Goal: Task Accomplishment & Management: Manage account settings

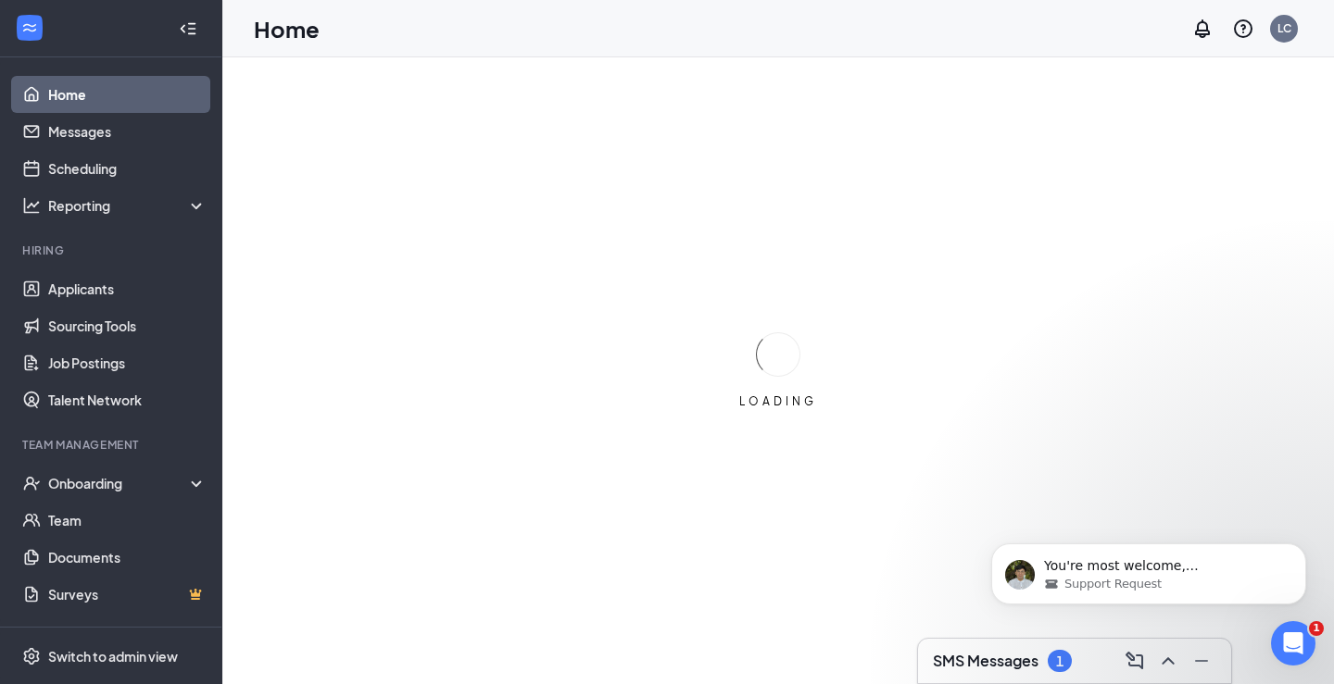
click at [1284, 657] on div "Open Intercom Messenger" at bounding box center [1292, 643] width 61 height 61
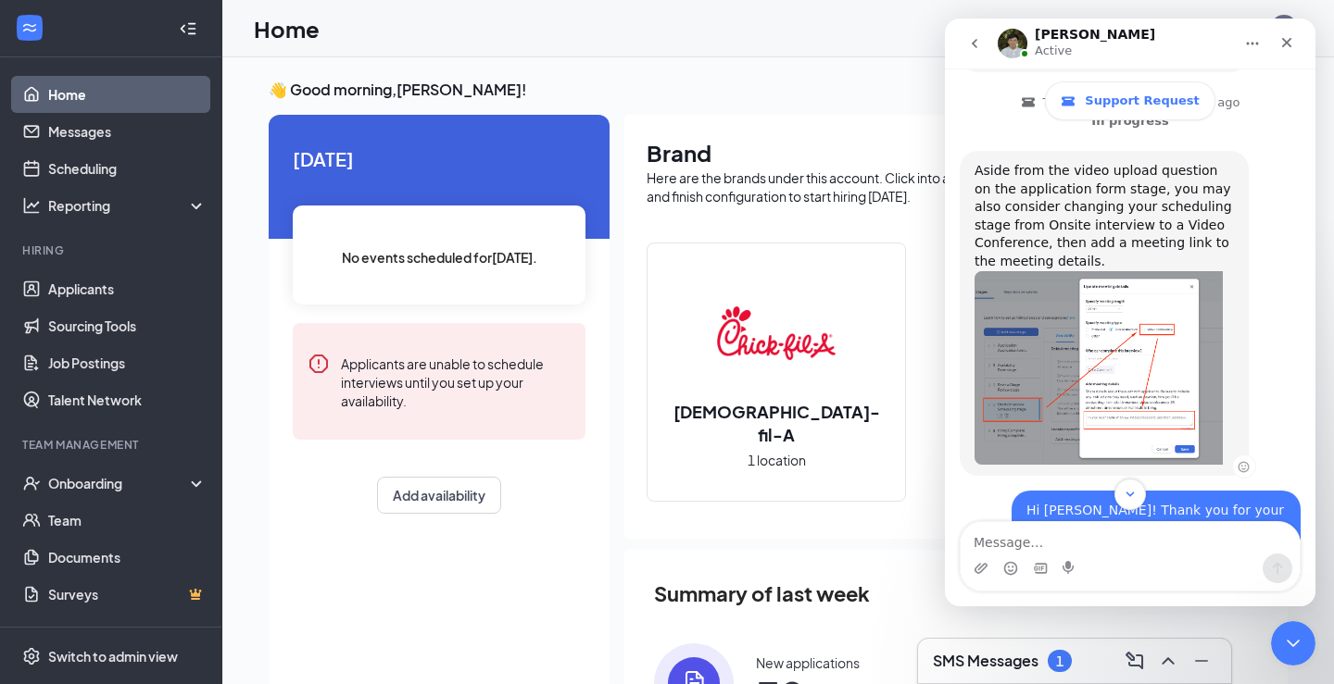
scroll to position [702, 0]
click at [1072, 273] on img "James says…" at bounding box center [1098, 370] width 248 height 194
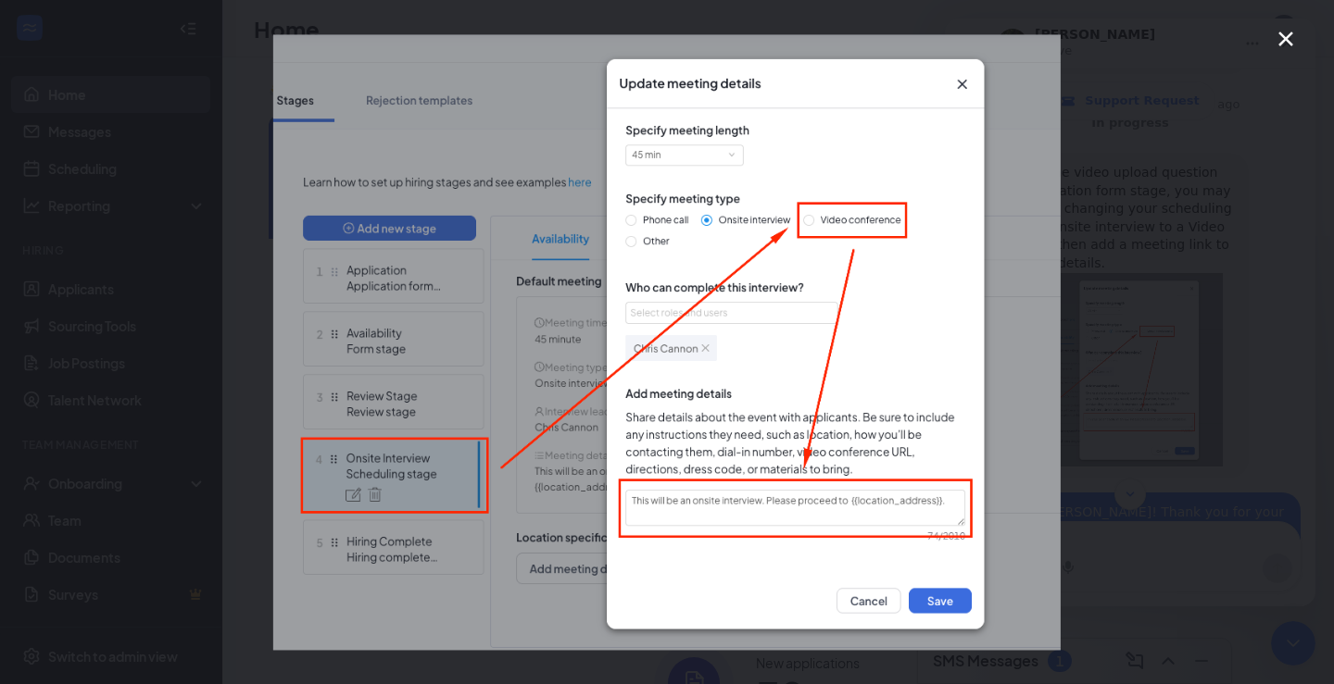
click at [1282, 37] on icon "Close" at bounding box center [1285, 39] width 22 height 22
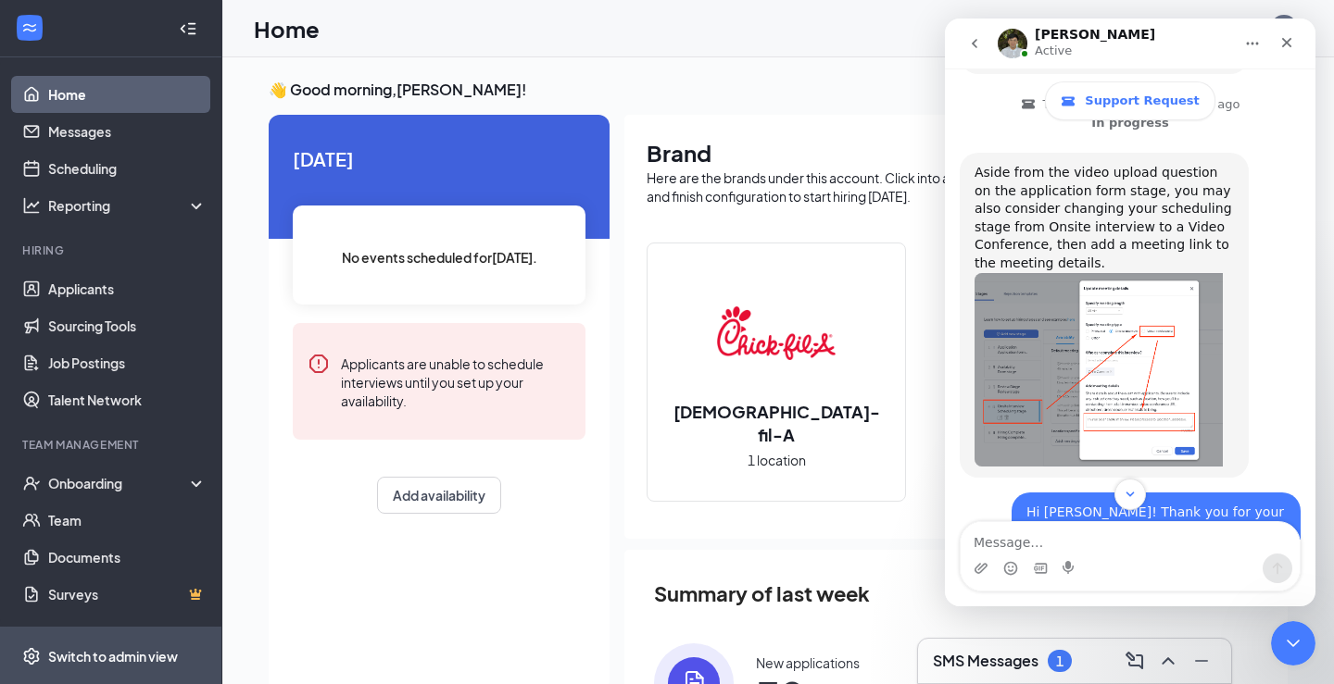
click at [90, 664] on div "Switch to admin view" at bounding box center [113, 656] width 130 height 19
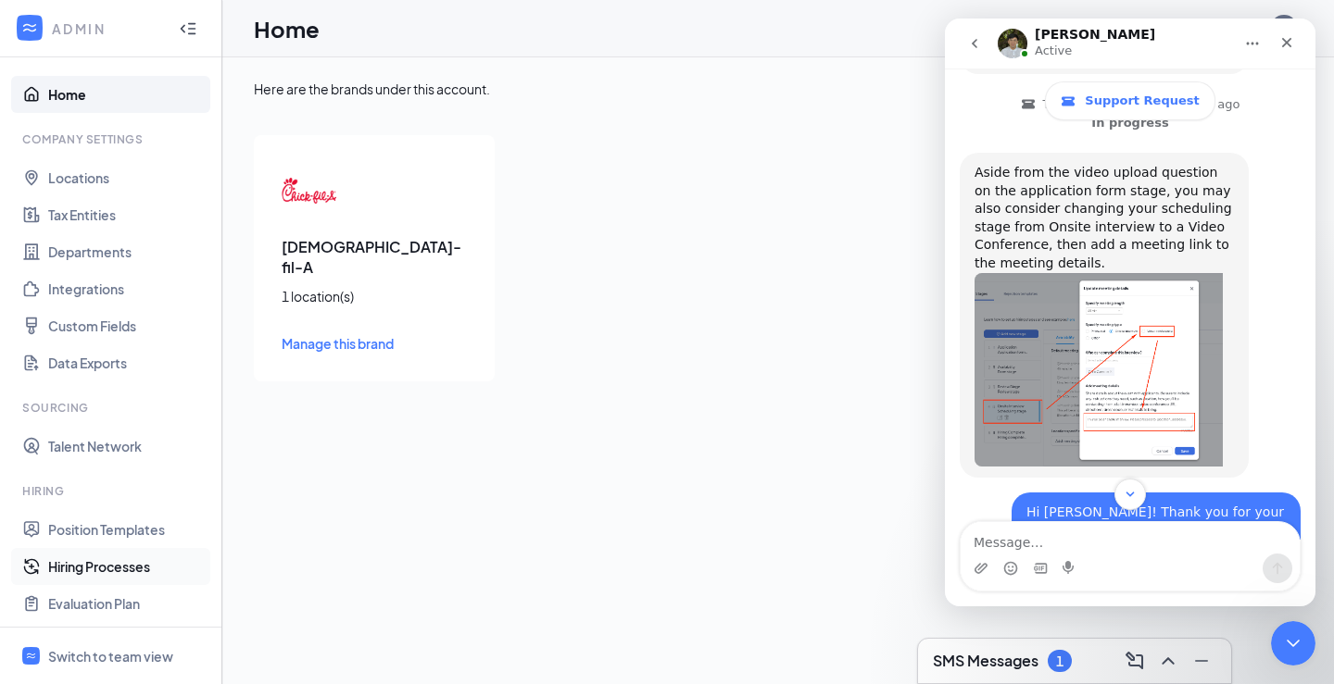
click at [99, 557] on link "Hiring Processes" at bounding box center [127, 566] width 158 height 37
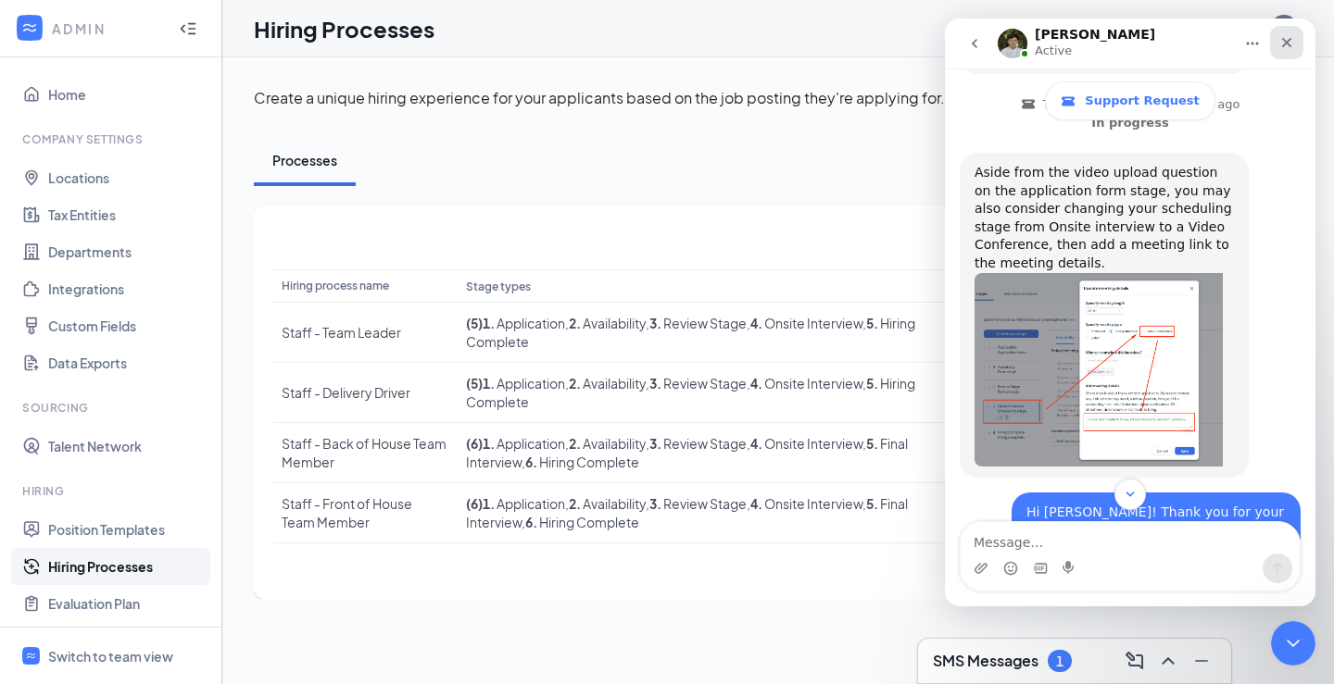
click at [1295, 44] on div "Close" at bounding box center [1286, 42] width 33 height 33
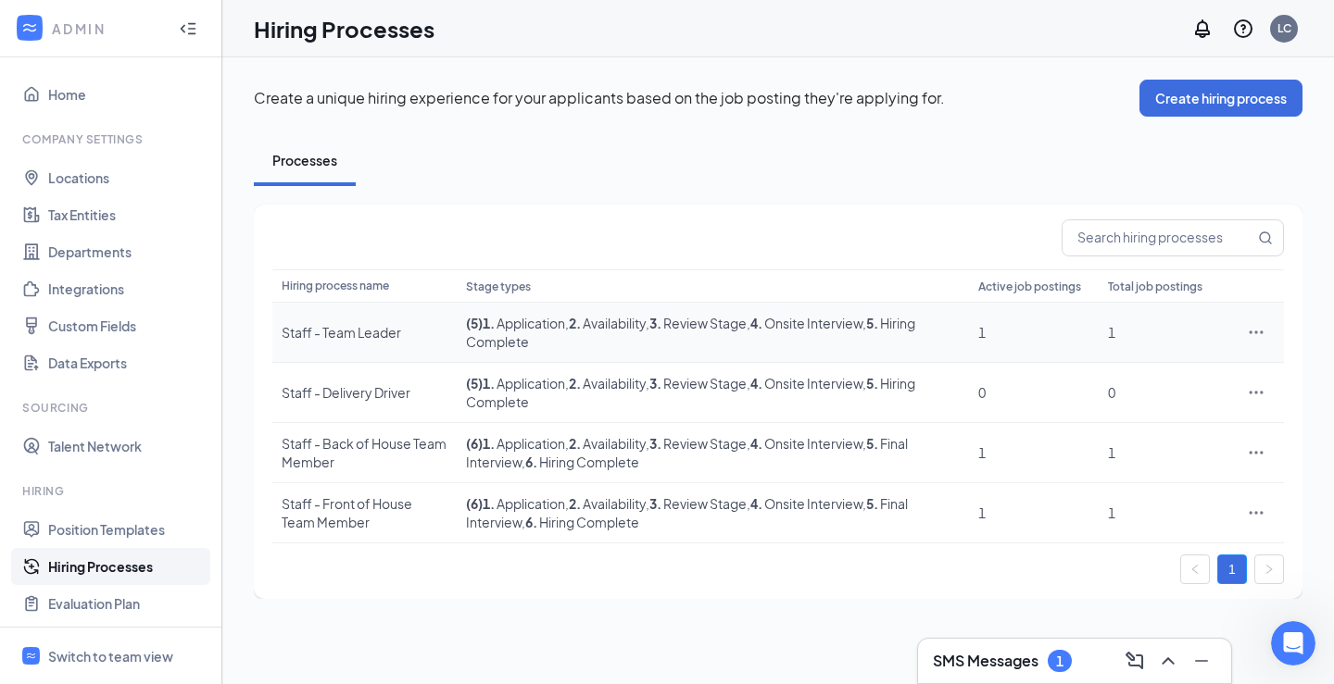
click at [1251, 339] on icon "Ellipses" at bounding box center [1255, 332] width 19 height 19
click at [1121, 374] on span "Edit" at bounding box center [1170, 370] width 159 height 20
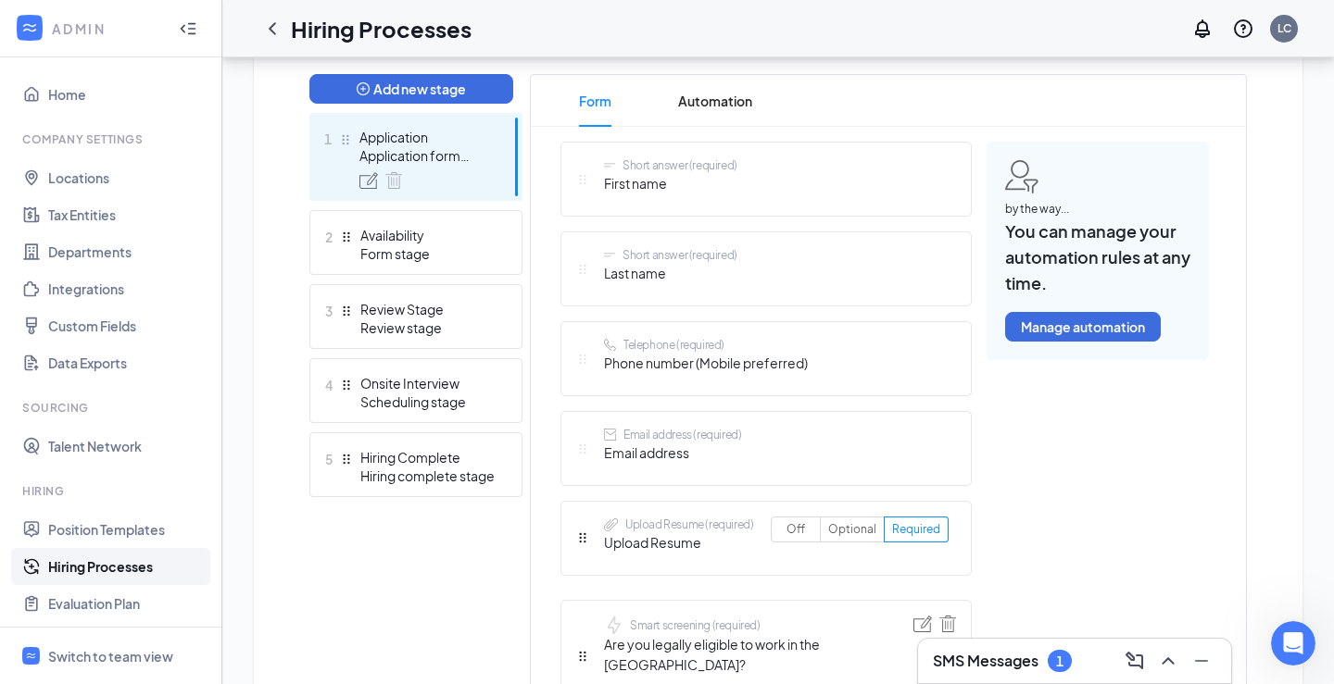
scroll to position [700, 0]
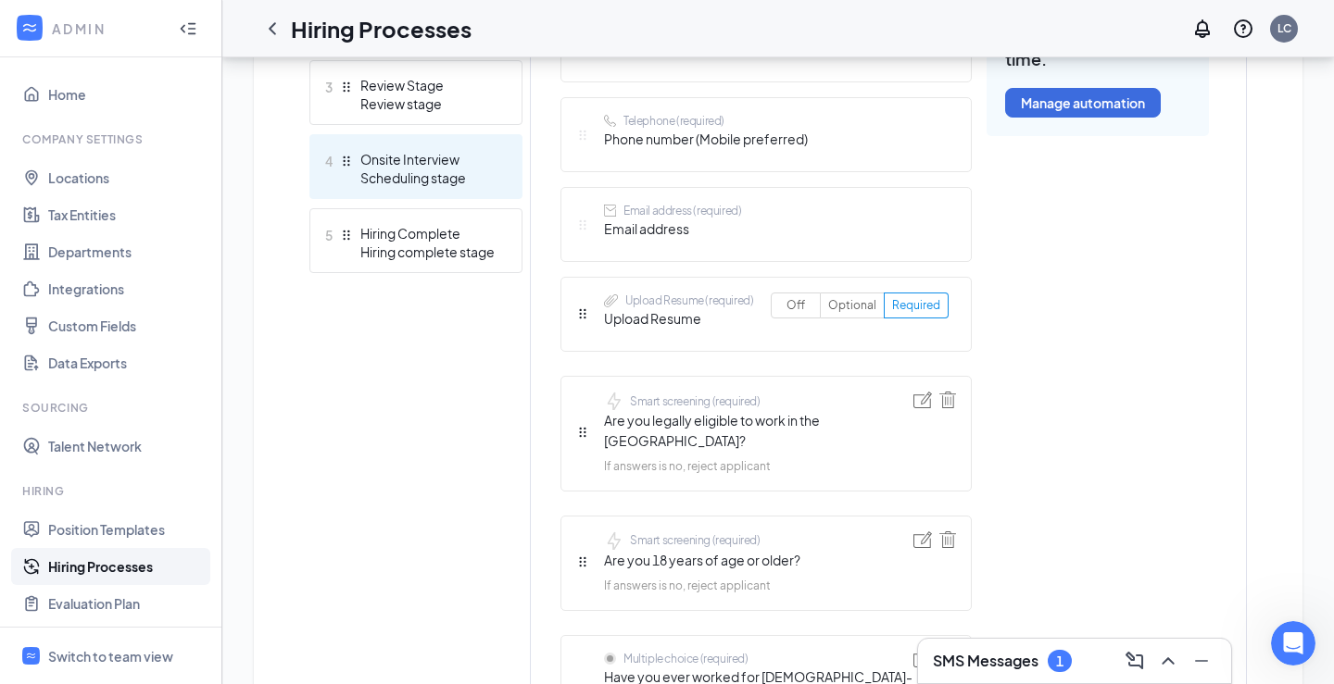
click at [446, 168] on div "Onsite Interview" at bounding box center [427, 159] width 135 height 19
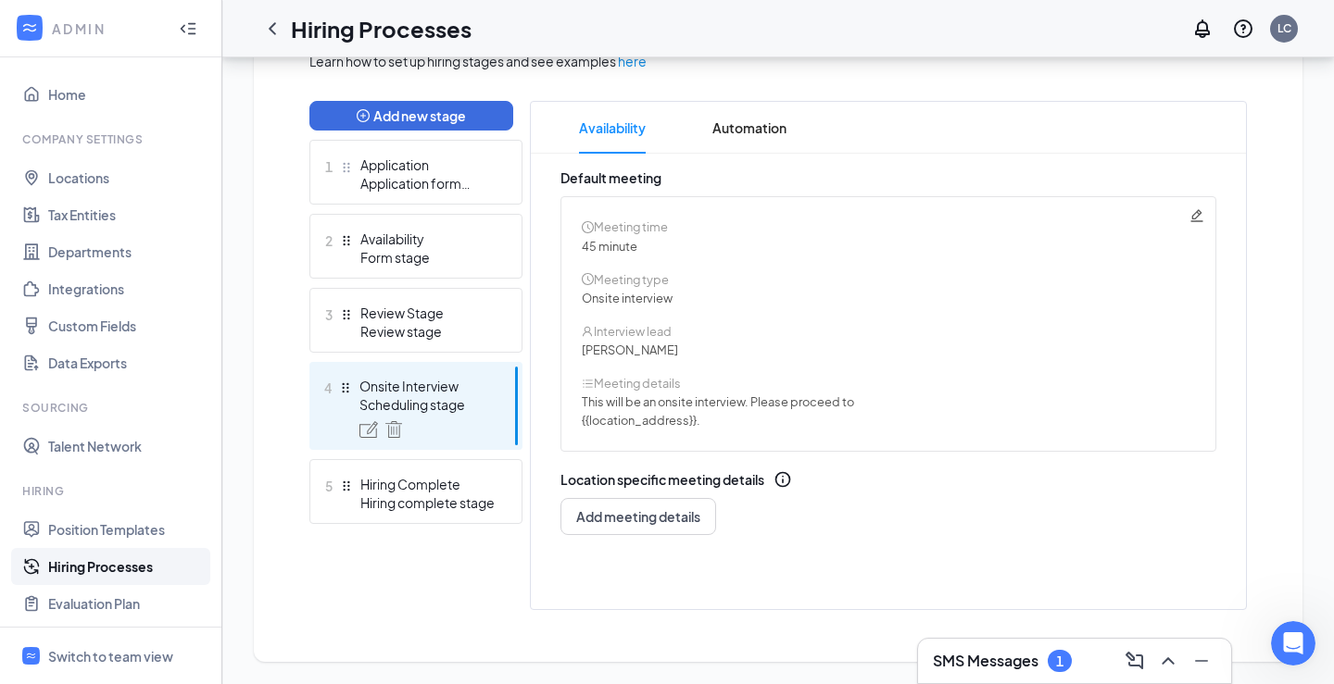
scroll to position [431, 0]
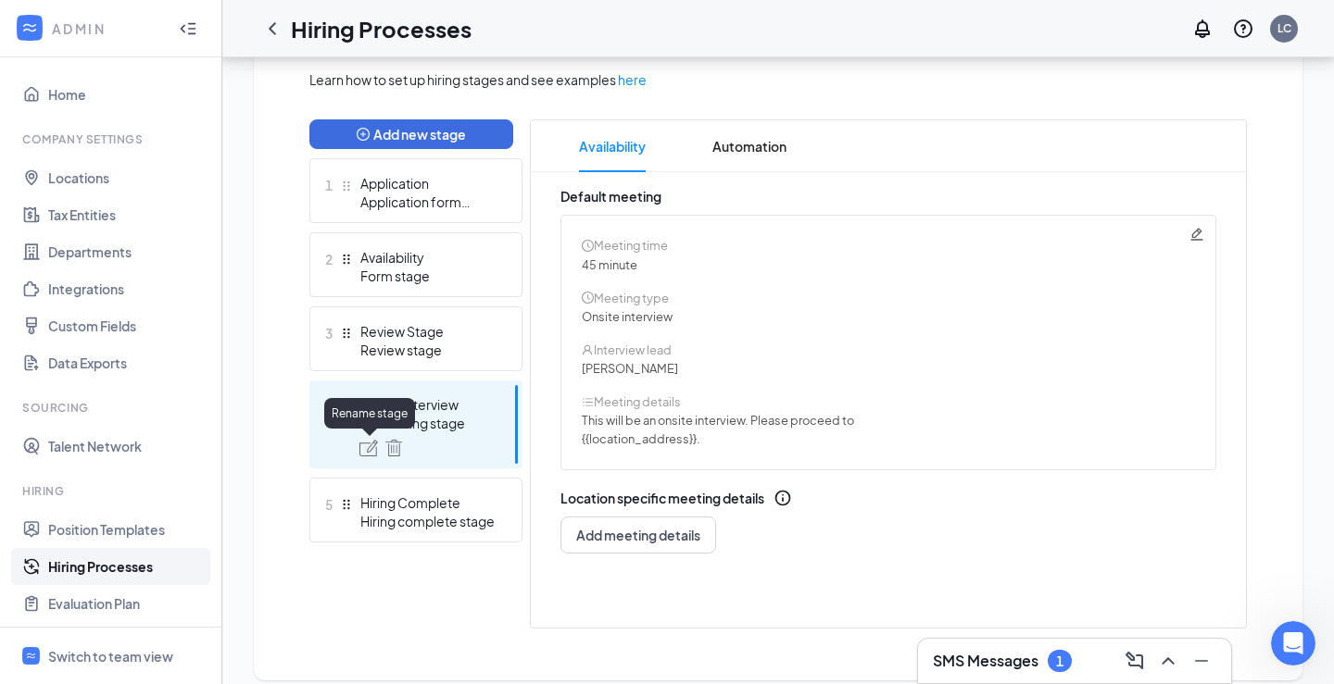
click at [373, 449] on img at bounding box center [368, 448] width 19 height 17
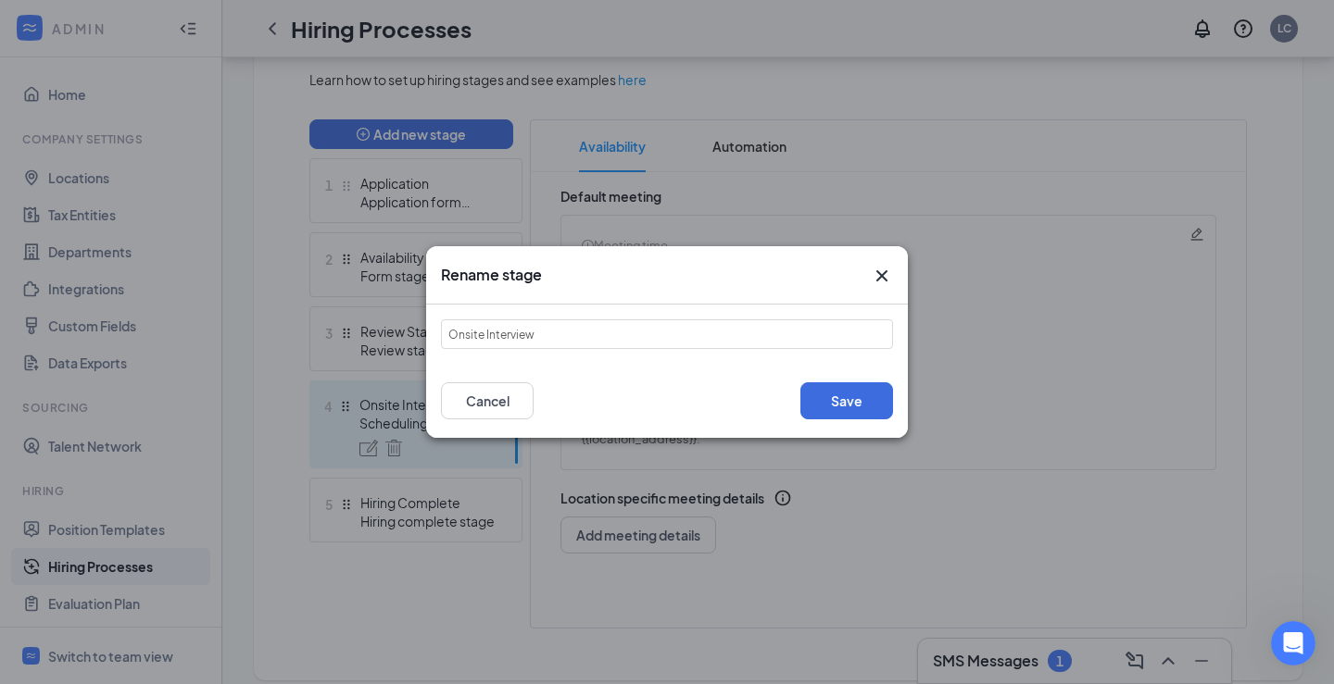
click at [883, 277] on icon "Cross" at bounding box center [881, 275] width 11 height 11
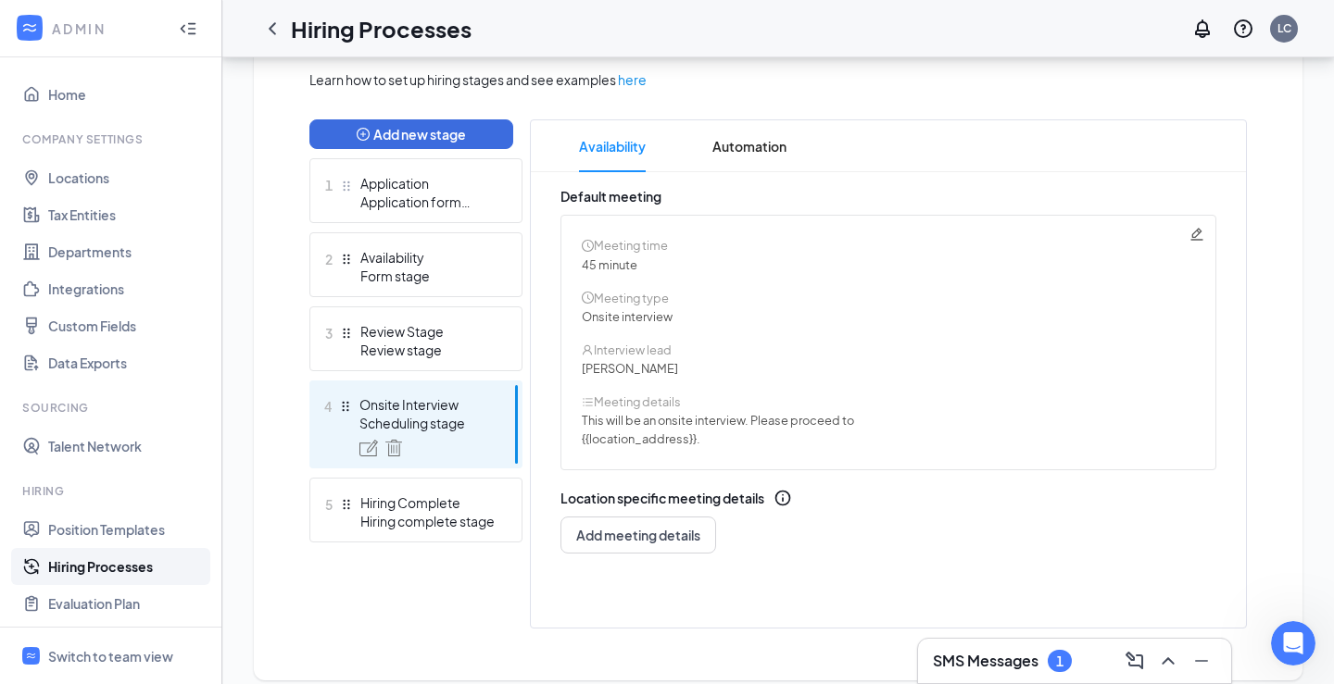
click at [1317, 640] on div "Edit hiring process Cancel Save Any changes you make will be reflected on all j…" at bounding box center [777, 165] width 1111 height 1076
click at [1291, 639] on icon "Open Intercom Messenger" at bounding box center [1290, 640] width 13 height 15
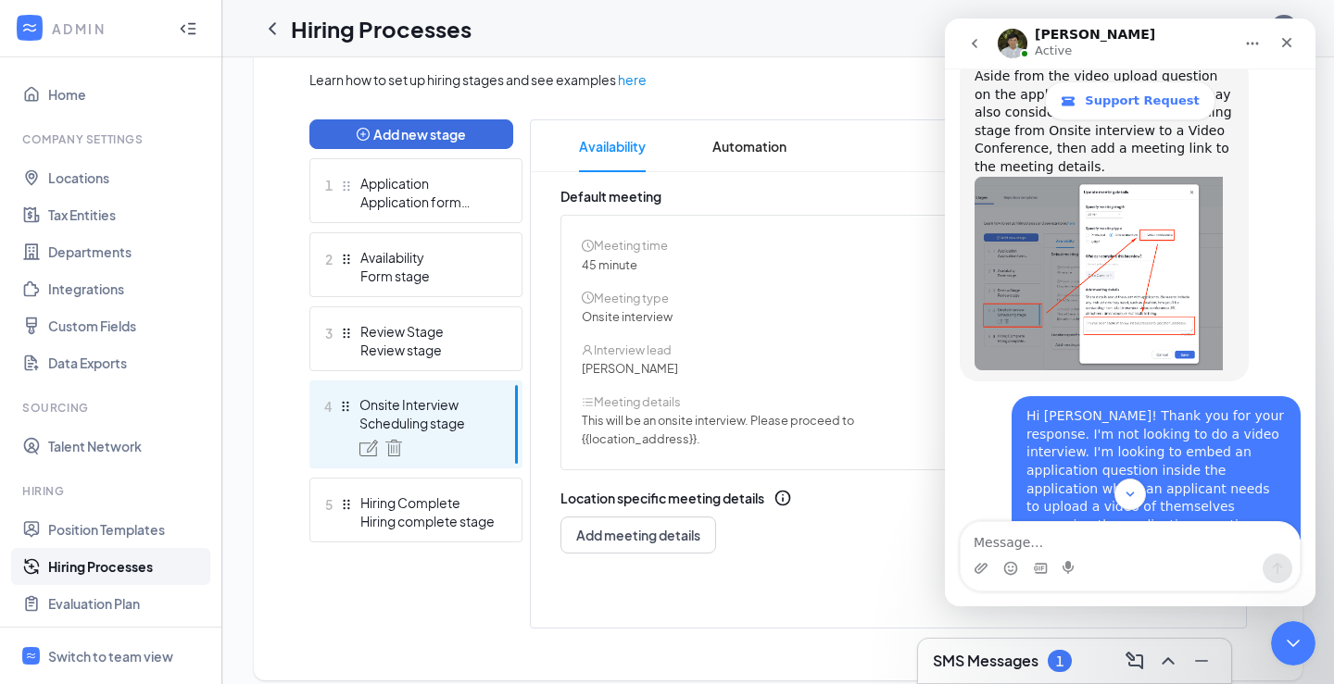
scroll to position [798, 0]
click at [1084, 232] on img "James says…" at bounding box center [1098, 277] width 248 height 194
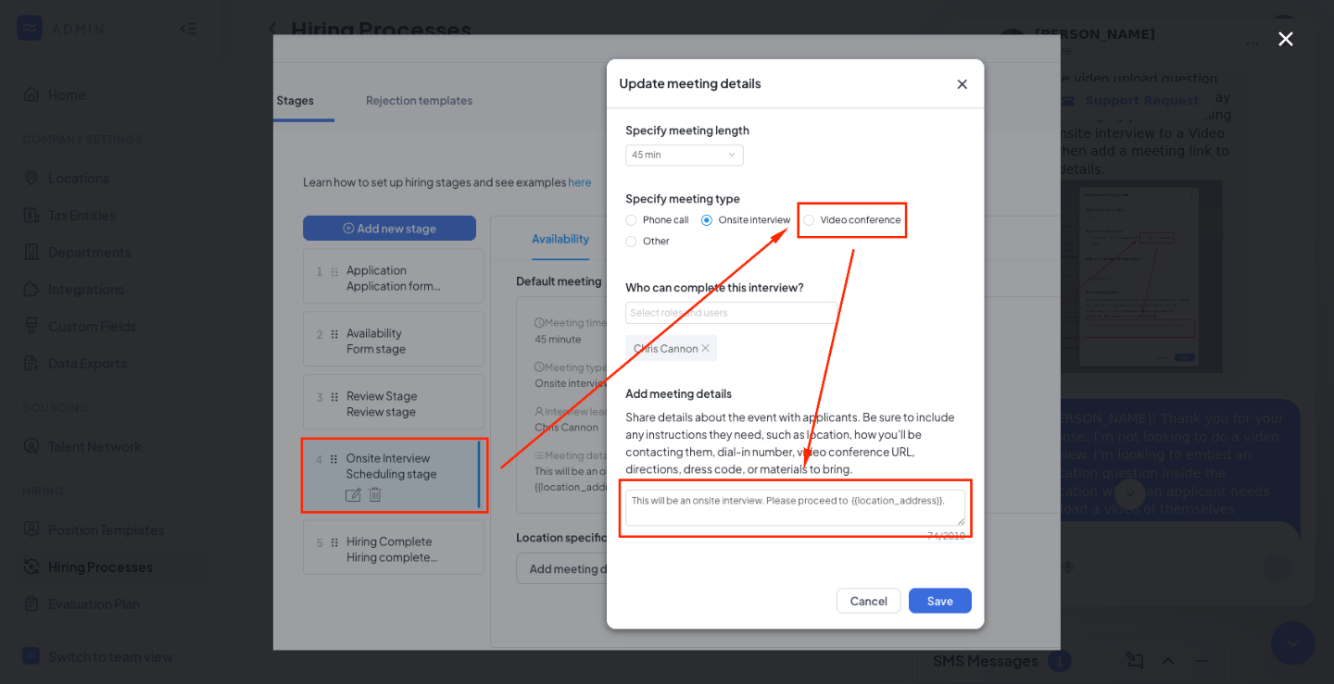
click at [966, 89] on img "Close" at bounding box center [666, 342] width 787 height 616
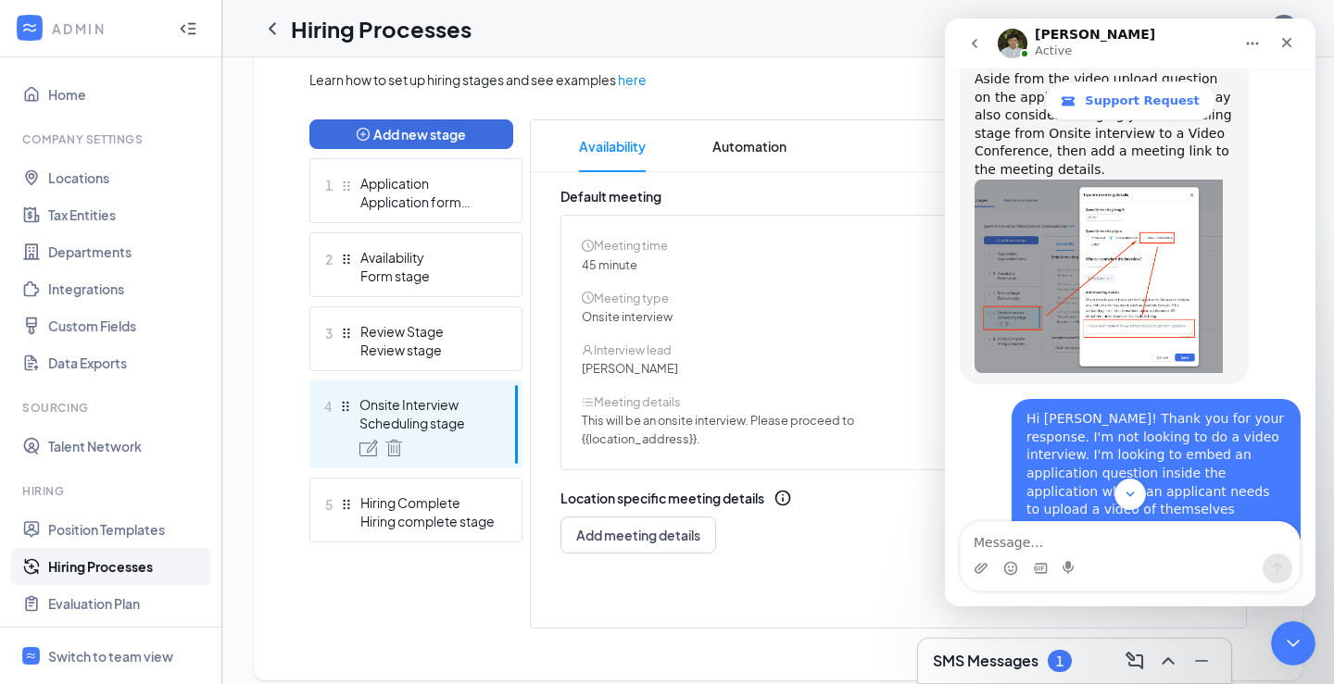
click at [679, 435] on span "{{location_address}}." at bounding box center [641, 439] width 119 height 15
click at [1280, 42] on icon "Close" at bounding box center [1286, 42] width 15 height 15
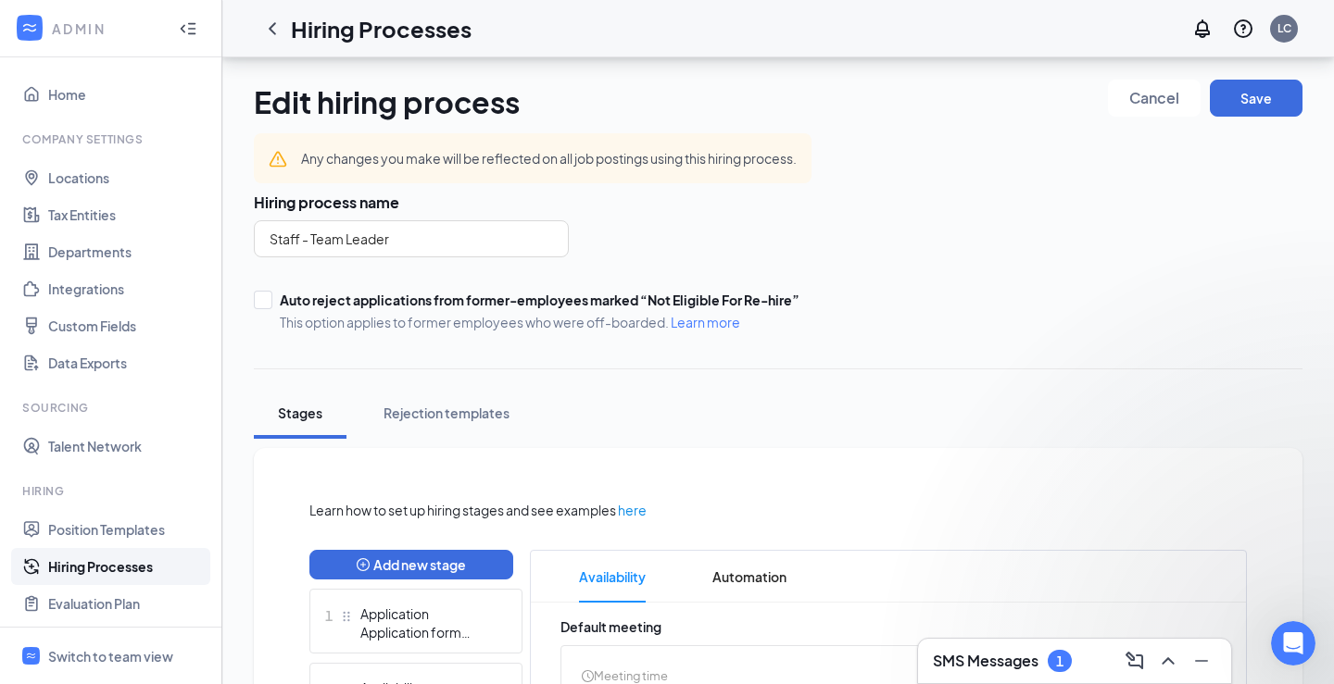
scroll to position [431, 0]
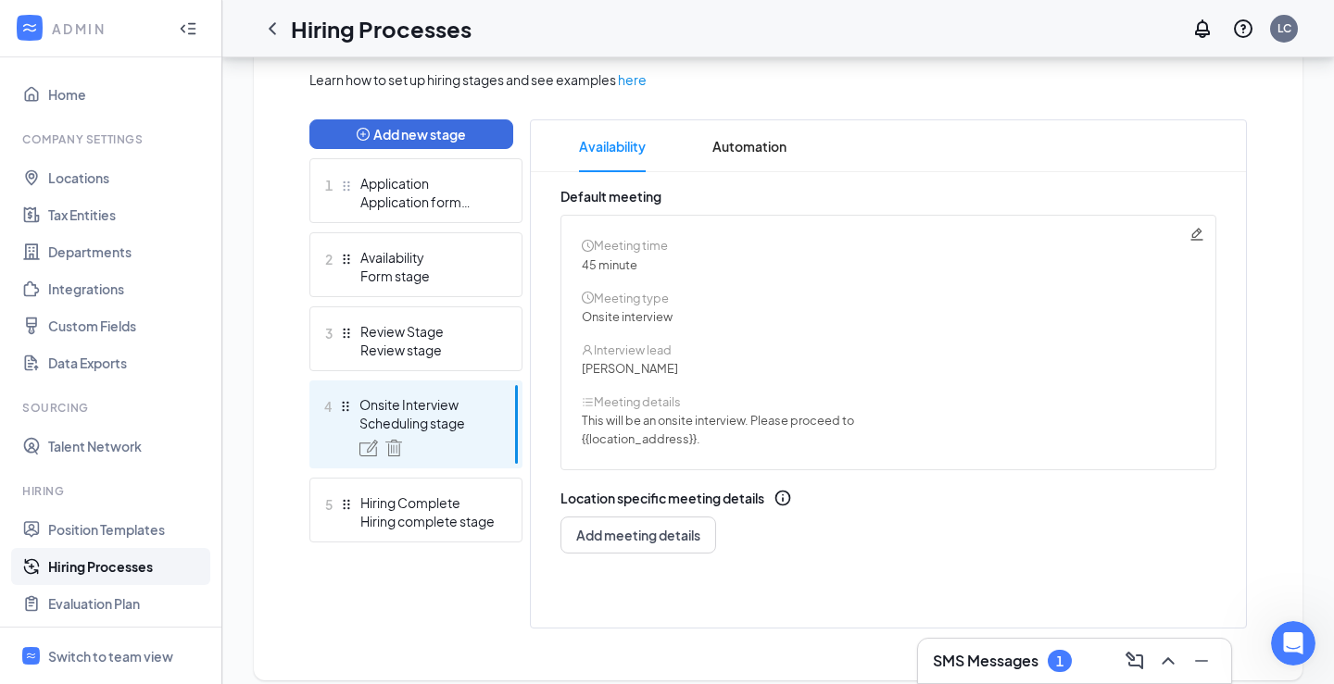
click at [1195, 239] on icon "Pencil" at bounding box center [1196, 234] width 15 height 15
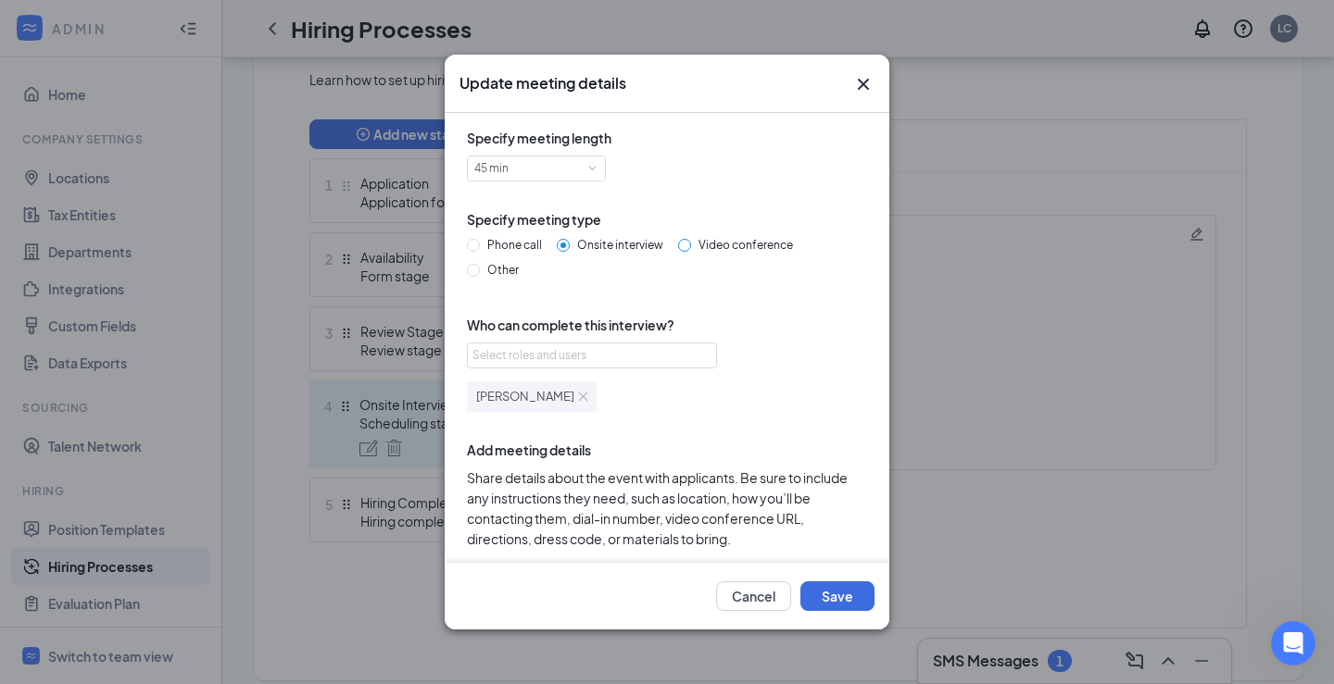
click at [695, 247] on span "Video conference" at bounding box center [745, 245] width 109 height 14
click at [691, 247] on input "Video conference" at bounding box center [684, 245] width 13 height 13
radio input "true"
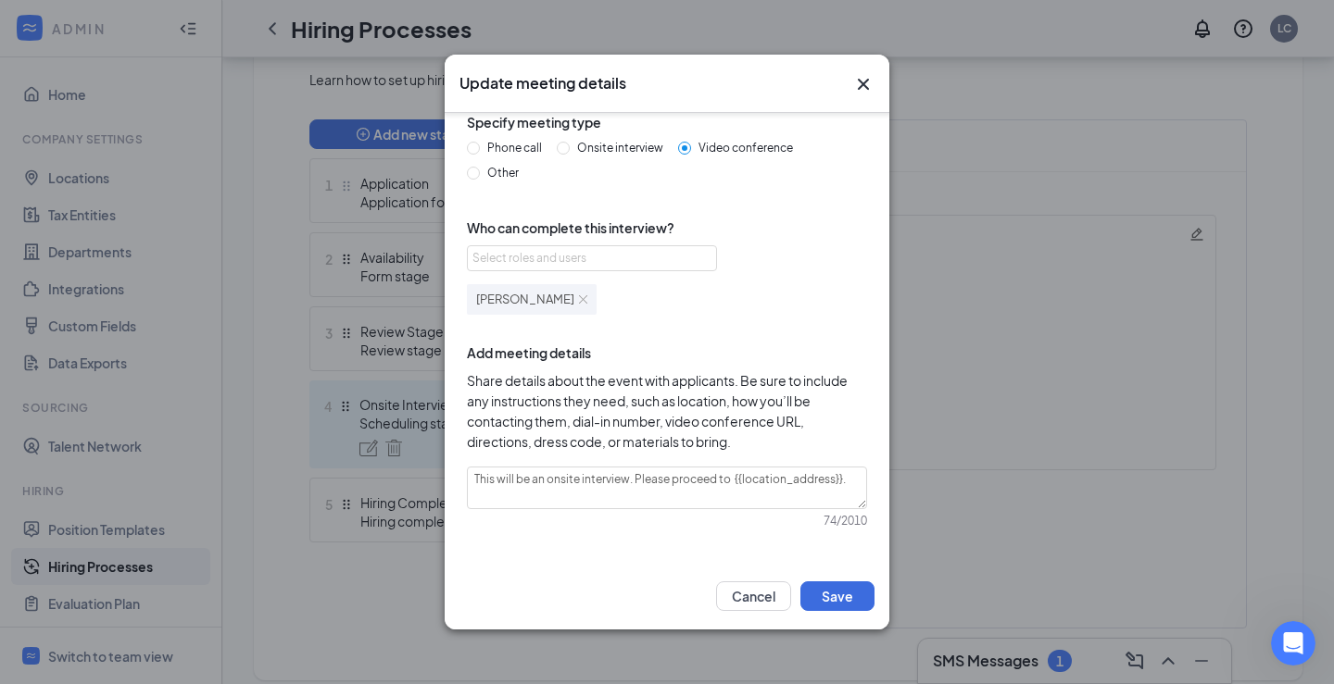
scroll to position [96, 0]
click at [576, 152] on span "Onsite interview" at bounding box center [620, 149] width 101 height 14
click at [570, 152] on input "Onsite interview" at bounding box center [563, 149] width 13 height 13
radio input "true"
radio input "false"
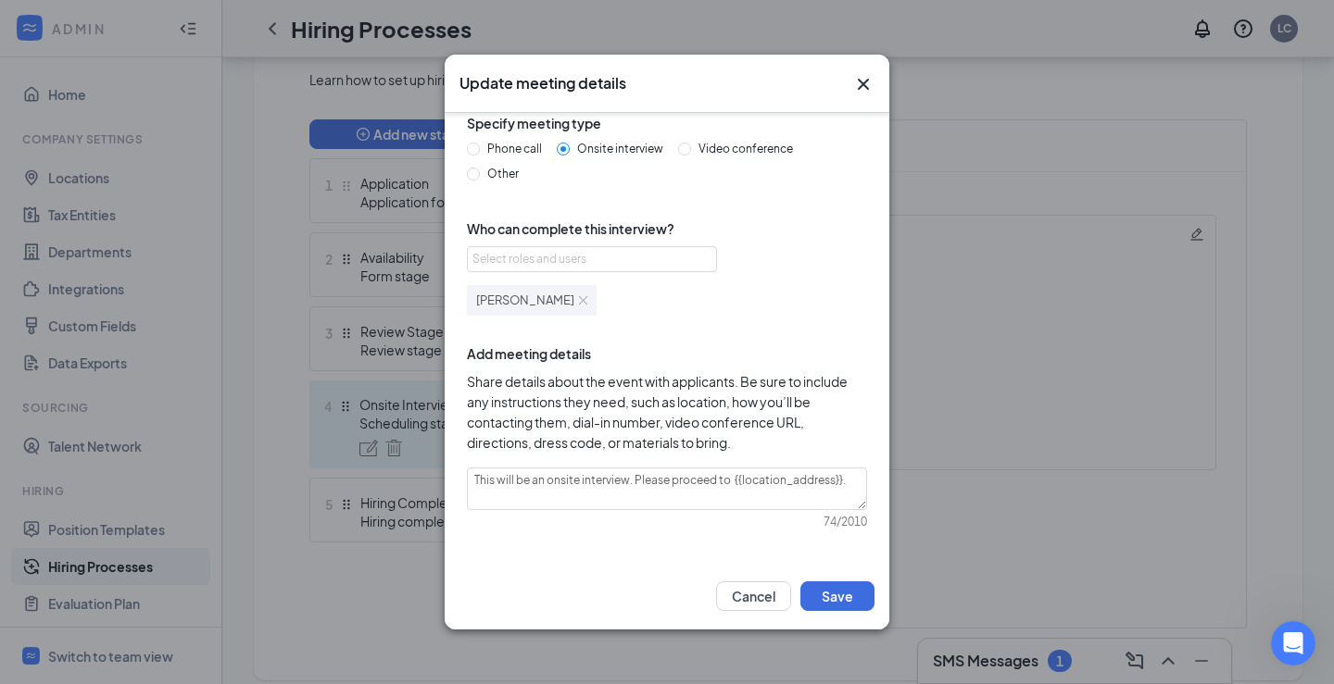
click at [871, 91] on icon "Cross" at bounding box center [863, 84] width 22 height 22
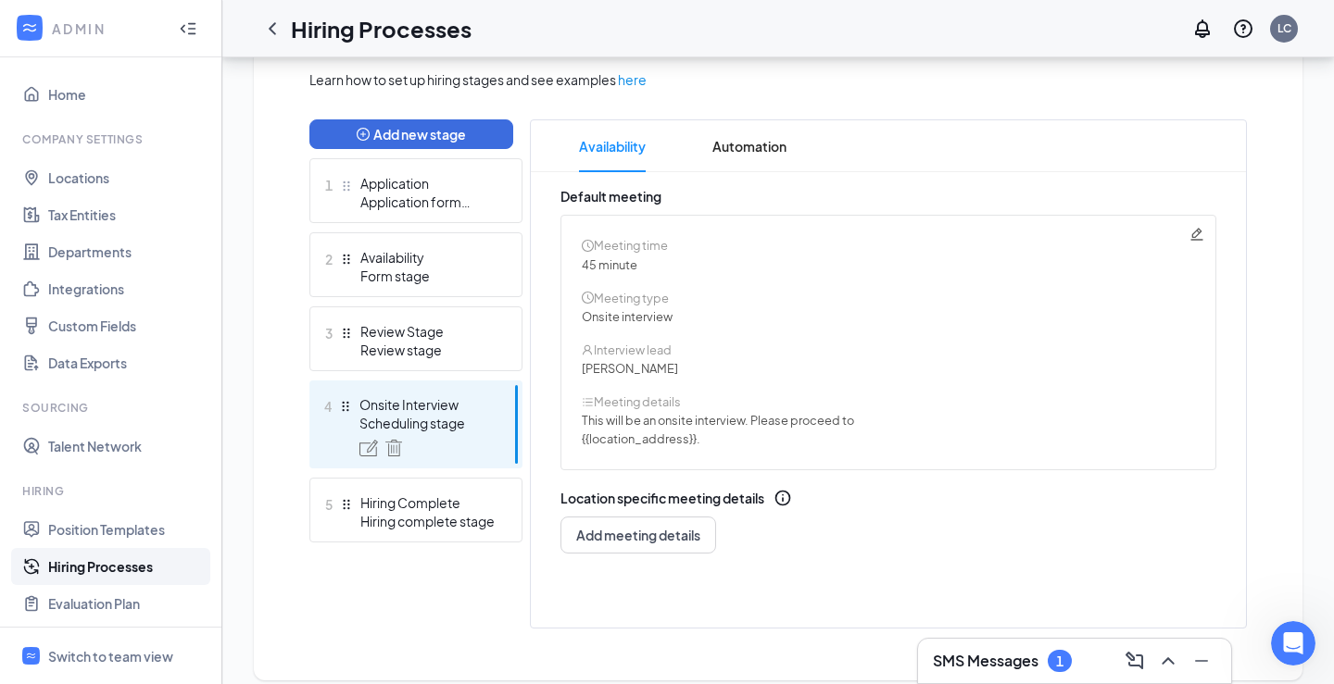
click at [1076, 657] on div "SMS Messages 1" at bounding box center [1074, 661] width 283 height 30
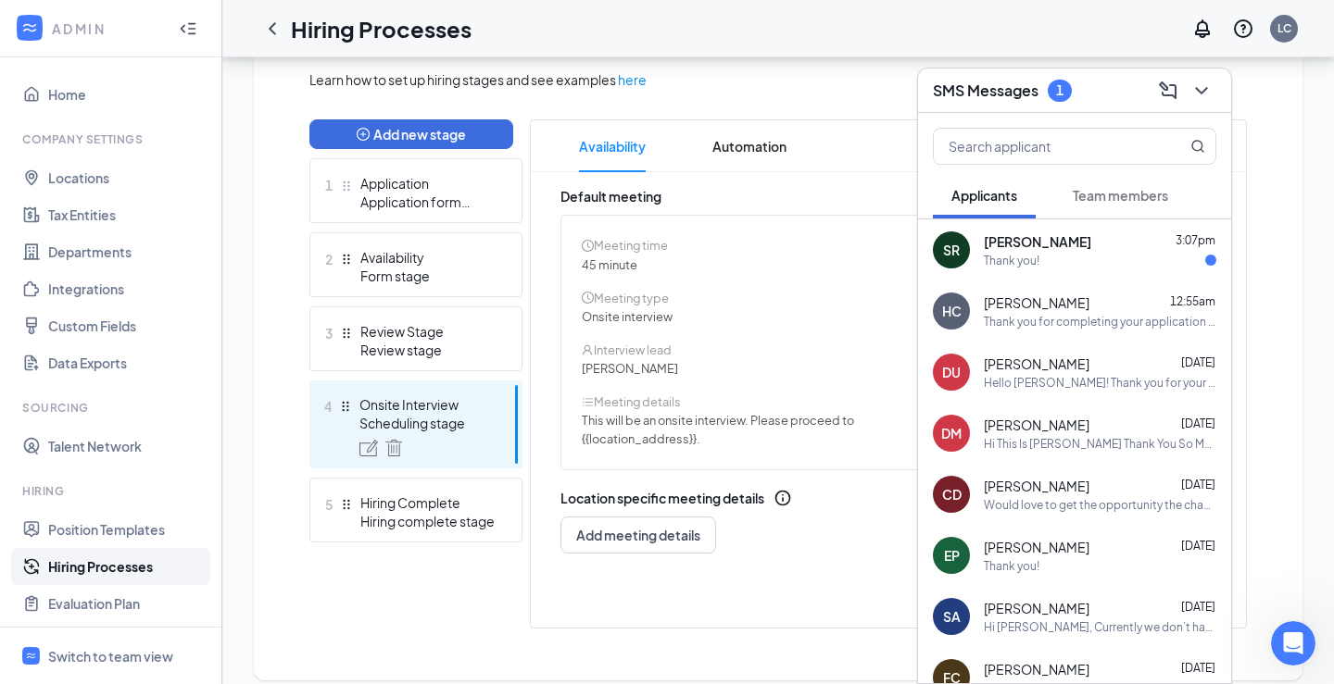
click at [1093, 255] on div "Thank you!" at bounding box center [1099, 261] width 232 height 16
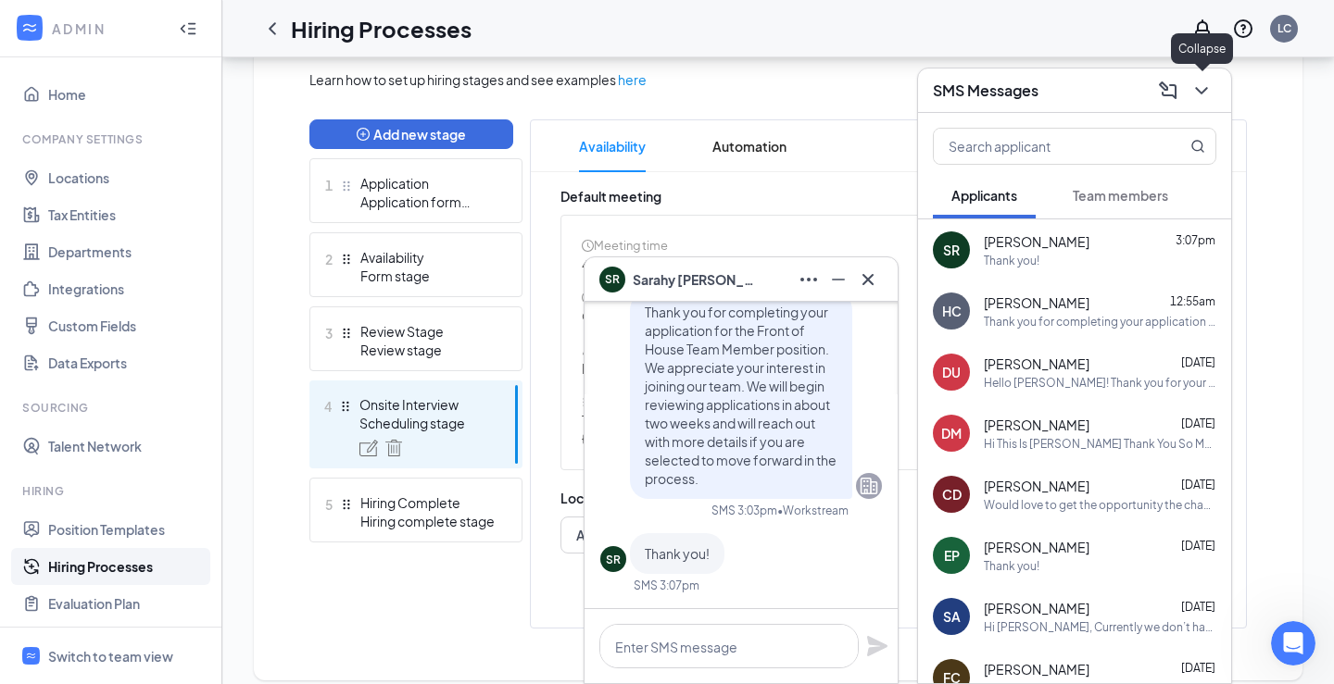
click at [1201, 94] on icon "ChevronDown" at bounding box center [1201, 90] width 12 height 7
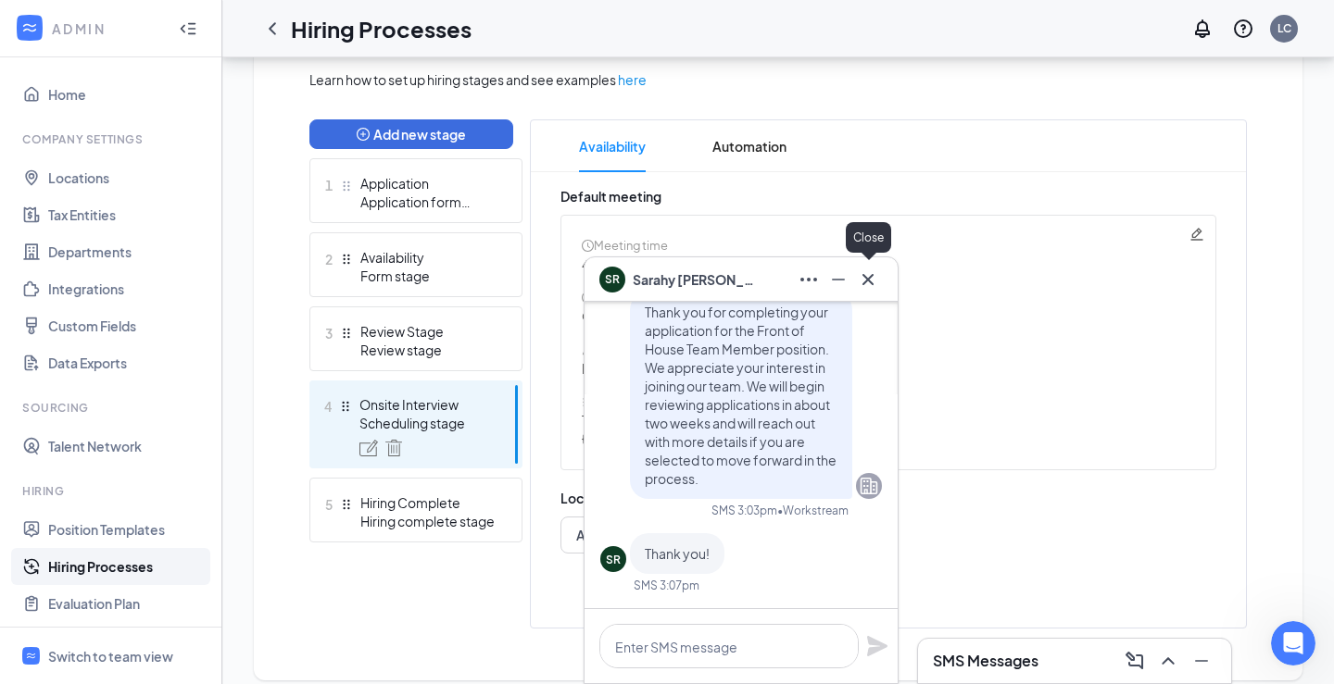
click at [877, 286] on icon "Cross" at bounding box center [868, 280] width 22 height 22
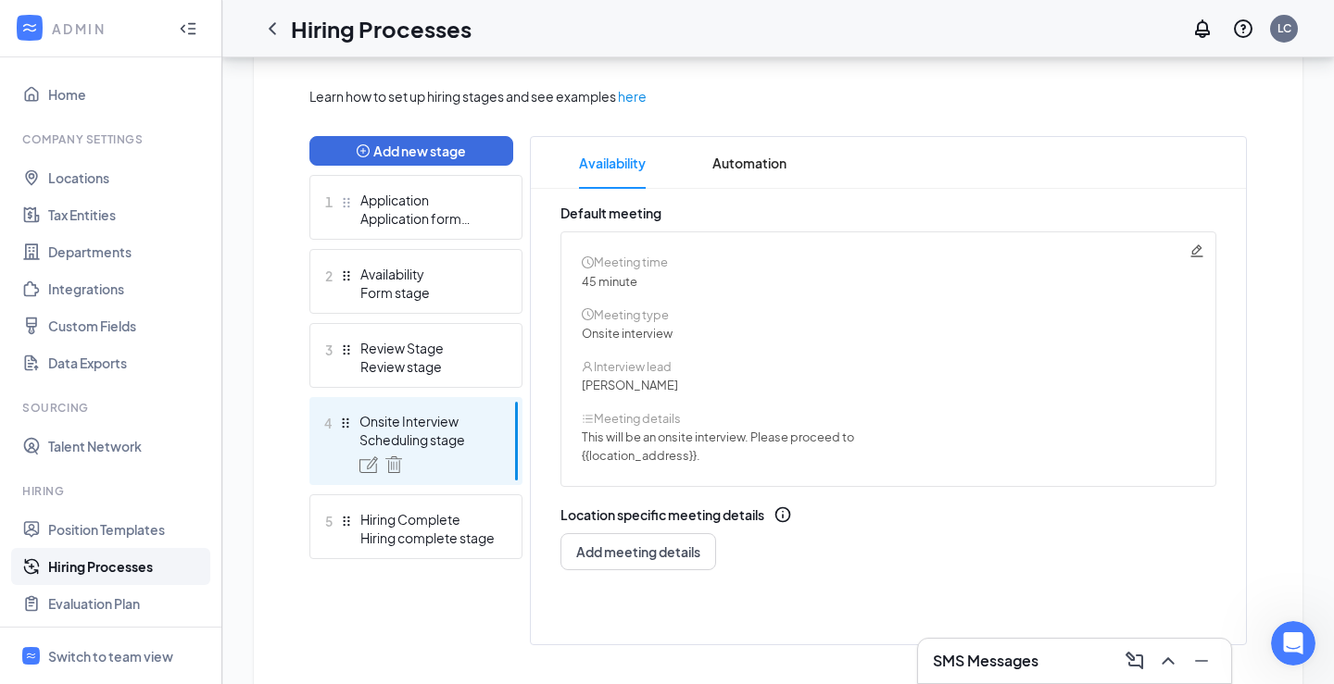
scroll to position [411, 0]
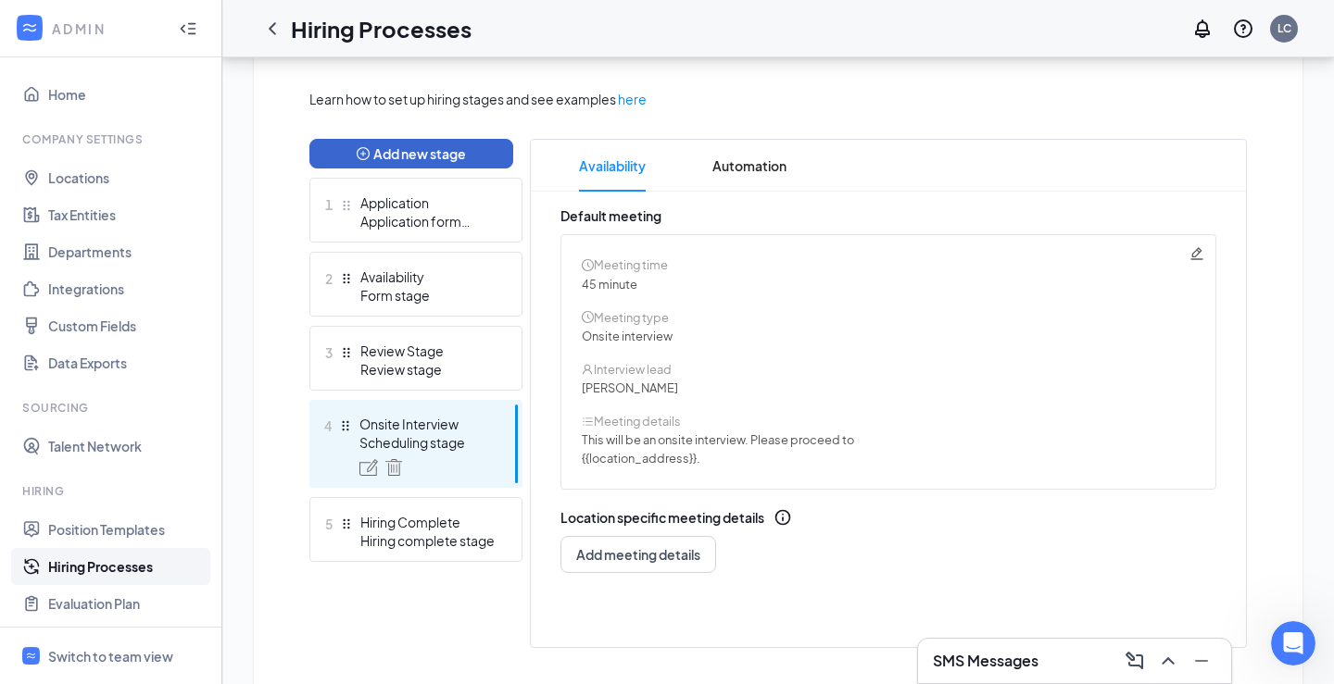
click at [449, 160] on button "Add new stage" at bounding box center [411, 154] width 204 height 30
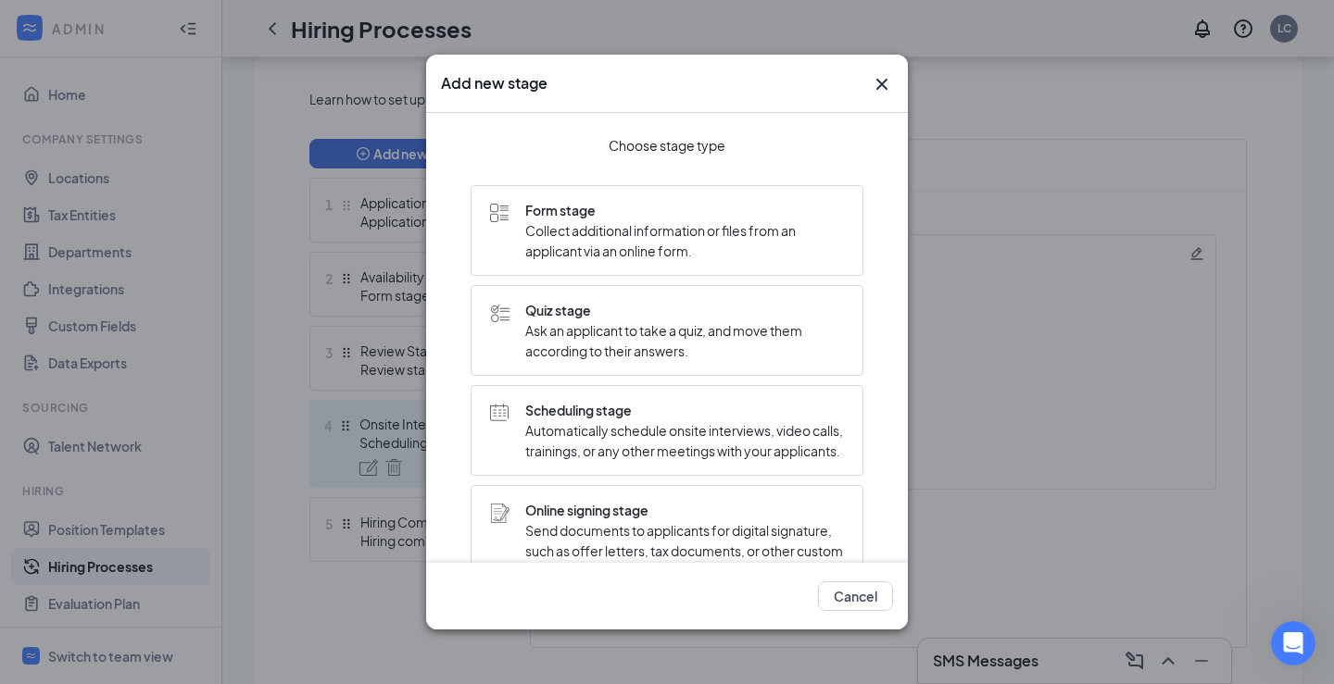
scroll to position [0, 0]
click at [693, 241] on span "Collect additional information or files from an applicant via an online form." at bounding box center [684, 240] width 319 height 41
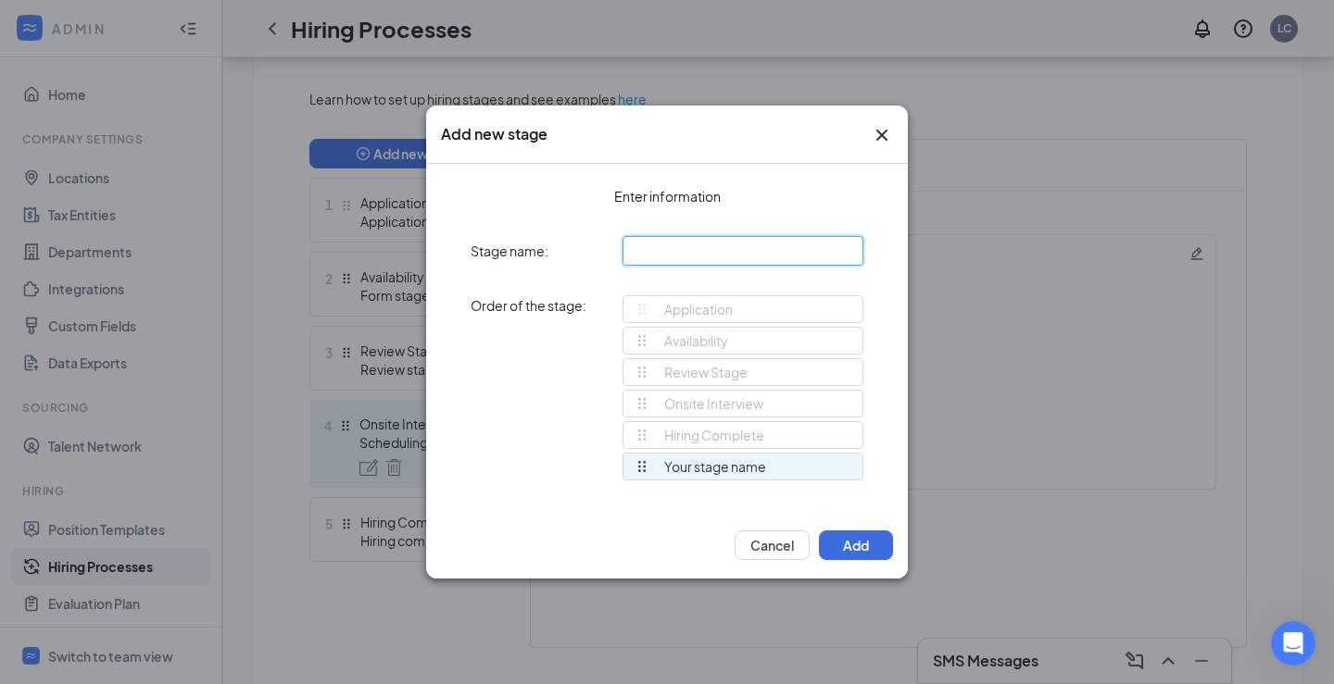
click at [656, 255] on input "text" at bounding box center [742, 251] width 241 height 30
type input "Test"
click at [848, 538] on button "Add" at bounding box center [856, 546] width 74 height 30
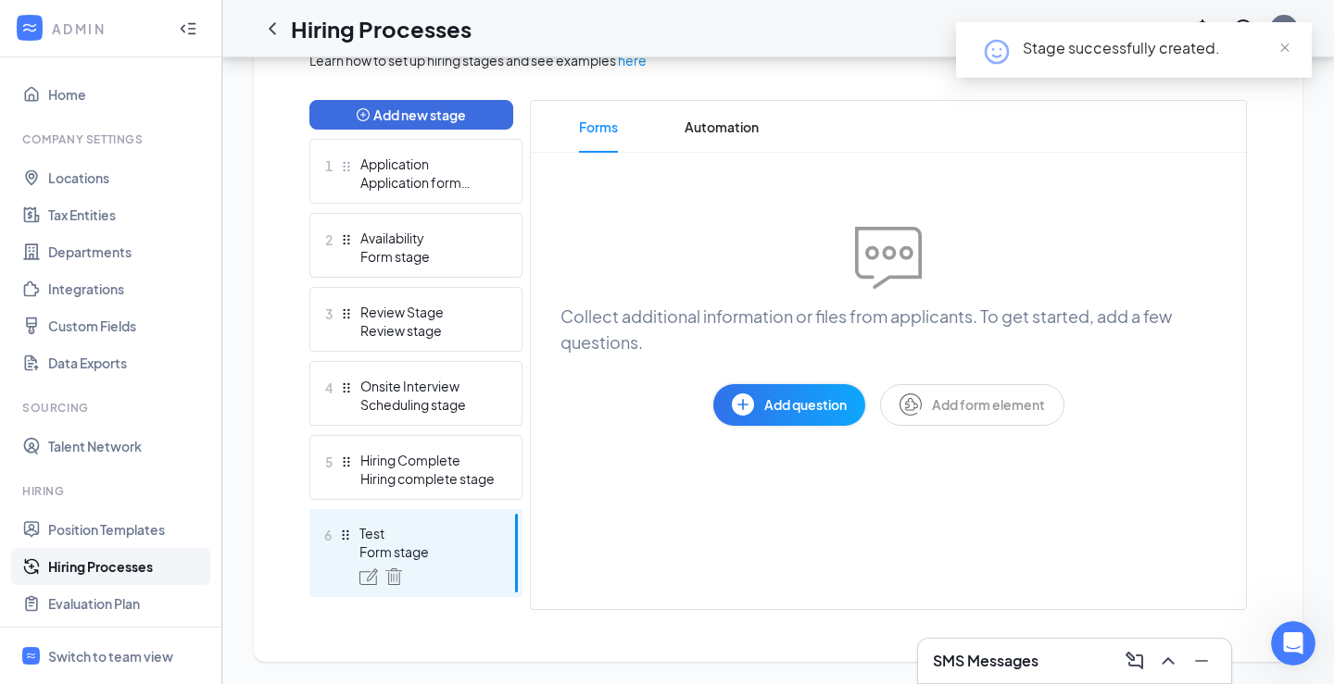
scroll to position [450, 0]
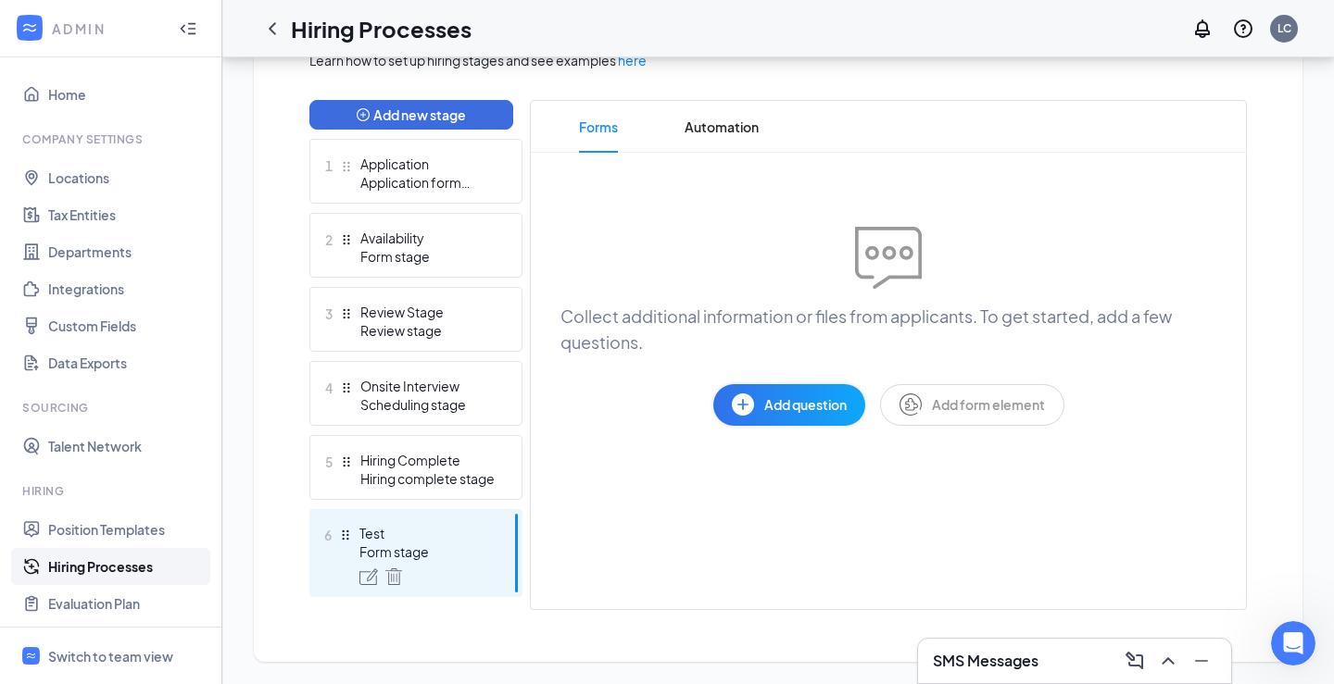
click at [991, 403] on span "Add form element" at bounding box center [988, 404] width 113 height 20
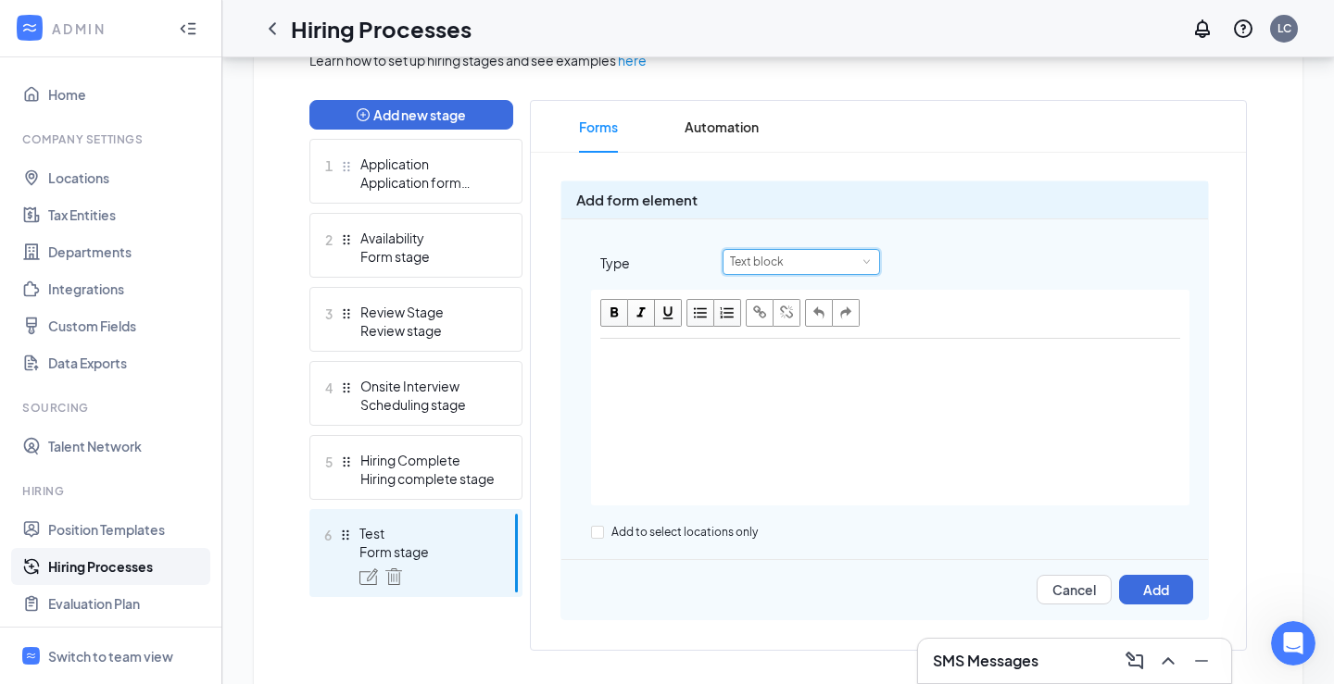
click at [815, 265] on div "Text block" at bounding box center [801, 262] width 143 height 24
click at [813, 356] on li "Embedded content" at bounding box center [800, 354] width 157 height 31
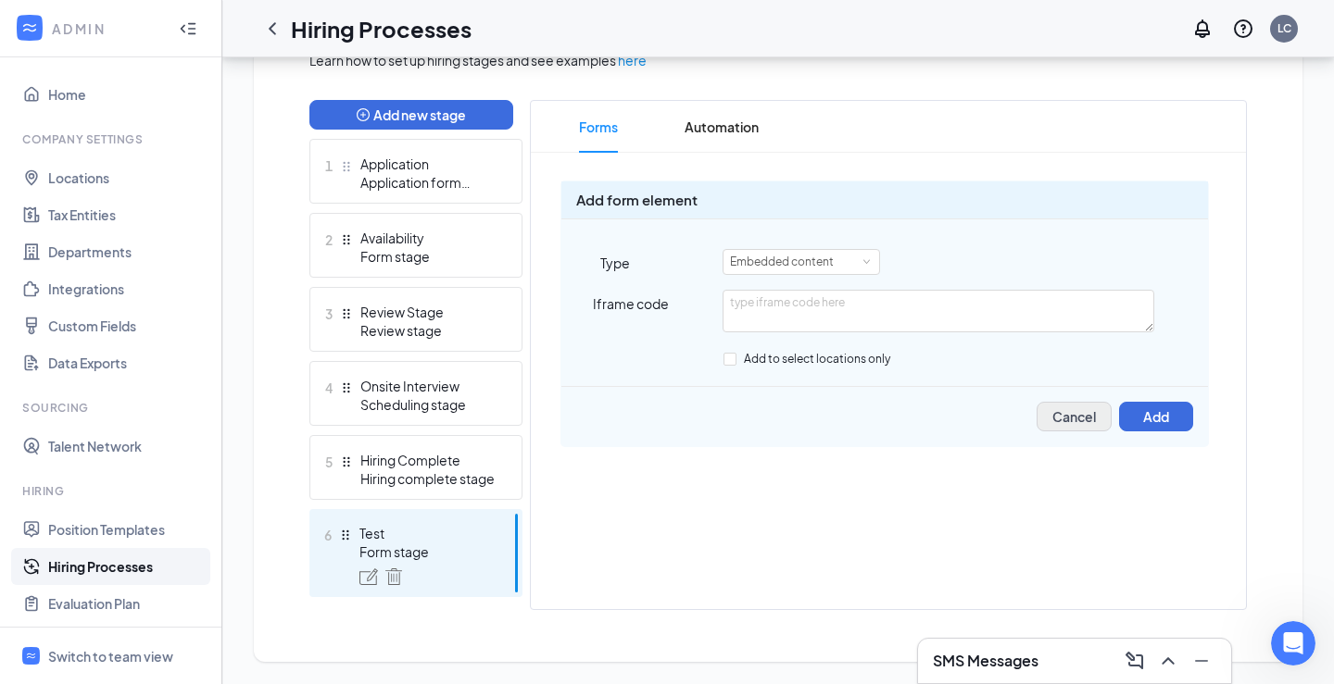
click at [1056, 404] on button "Cancel" at bounding box center [1073, 417] width 75 height 30
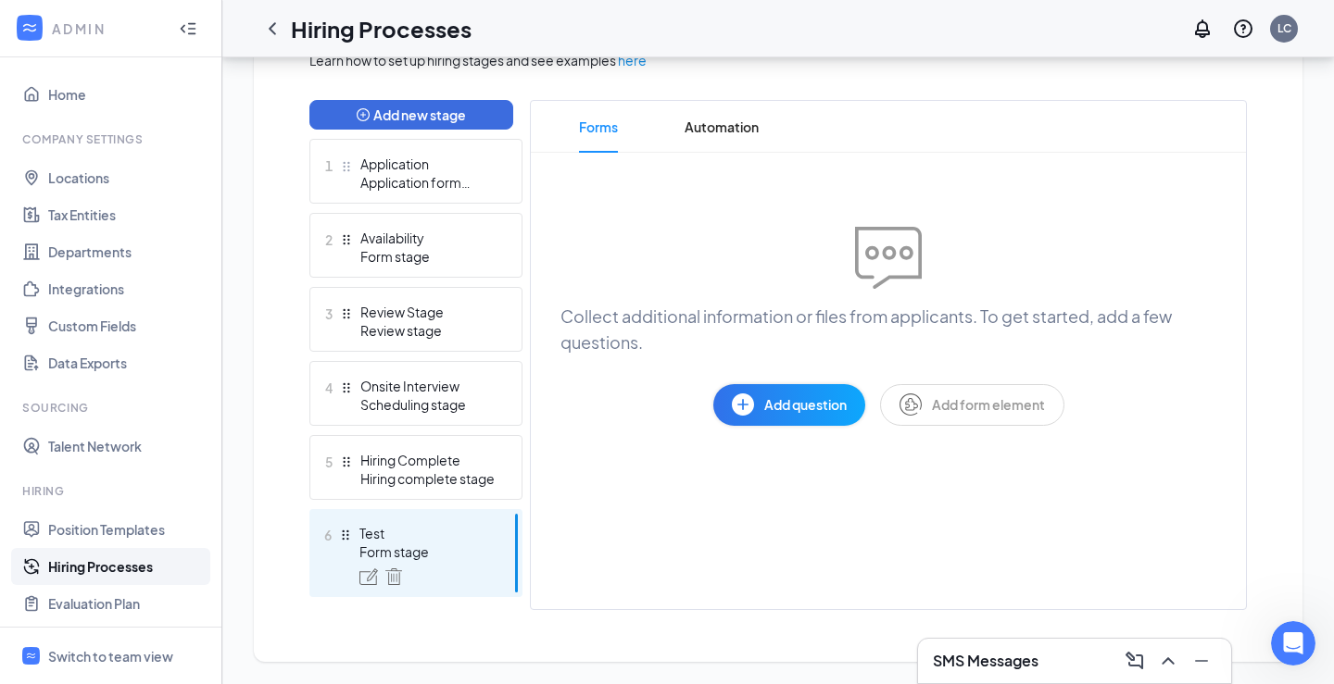
click at [814, 413] on span "Add question" at bounding box center [805, 404] width 82 height 20
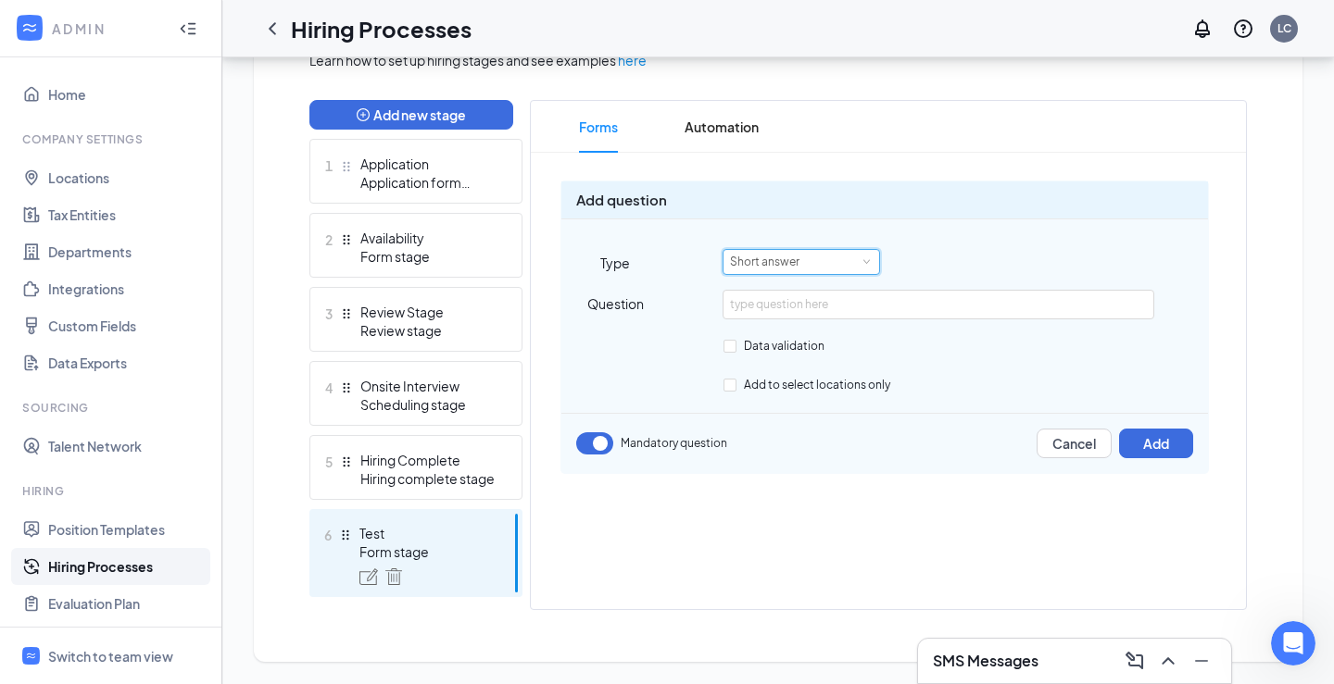
click at [798, 257] on div "Short answer" at bounding box center [771, 262] width 82 height 24
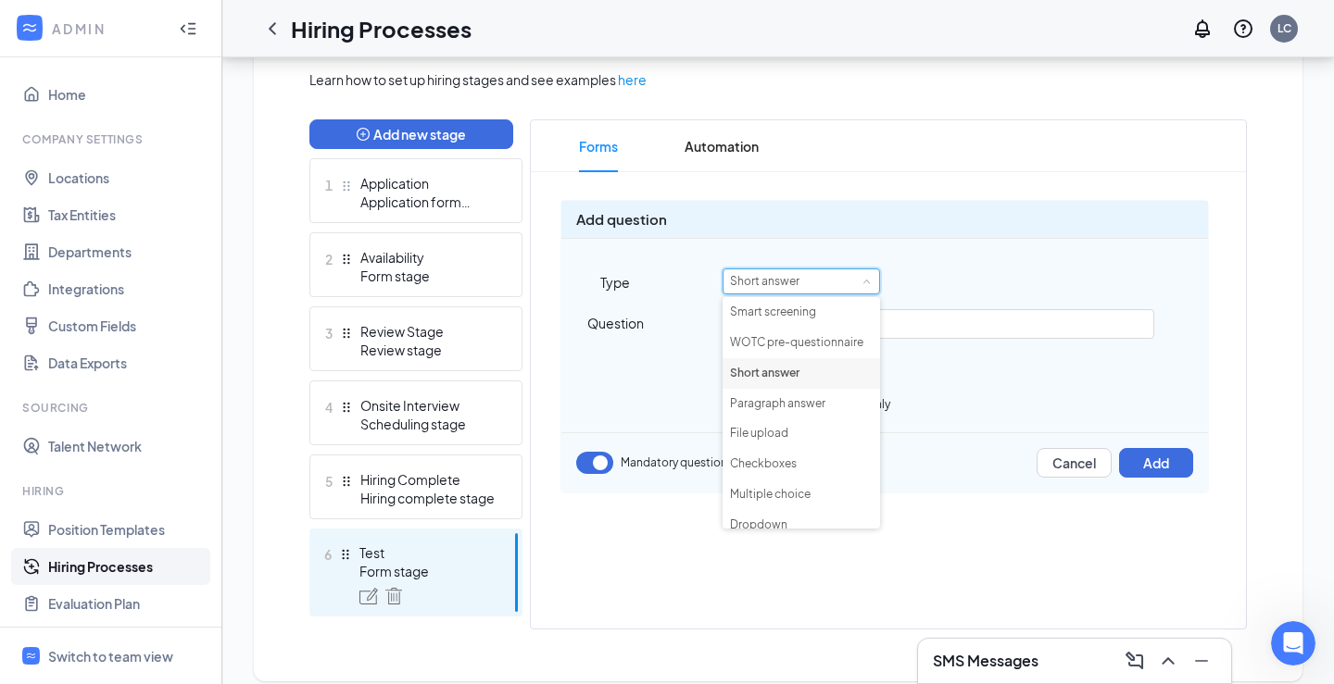
scroll to position [0, 0]
click at [817, 344] on li "WOTC pre-questionnaire" at bounding box center [800, 343] width 157 height 31
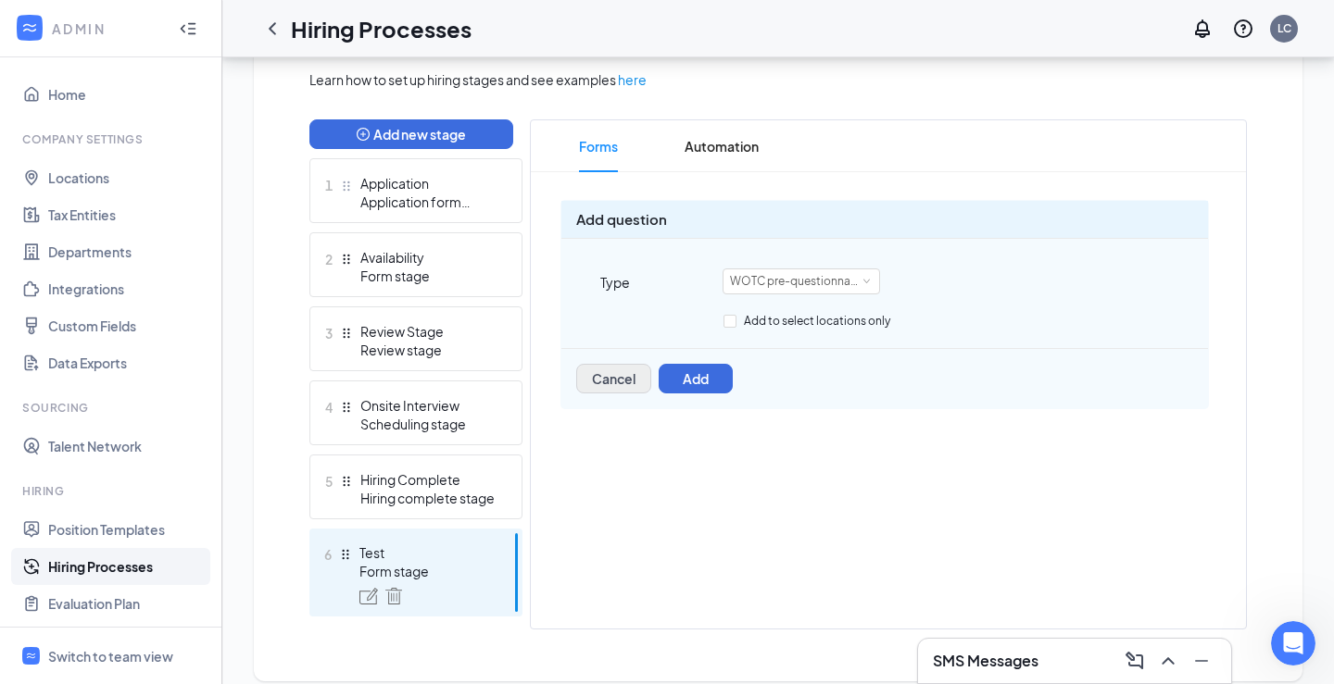
click at [632, 384] on button "Cancel" at bounding box center [613, 379] width 75 height 30
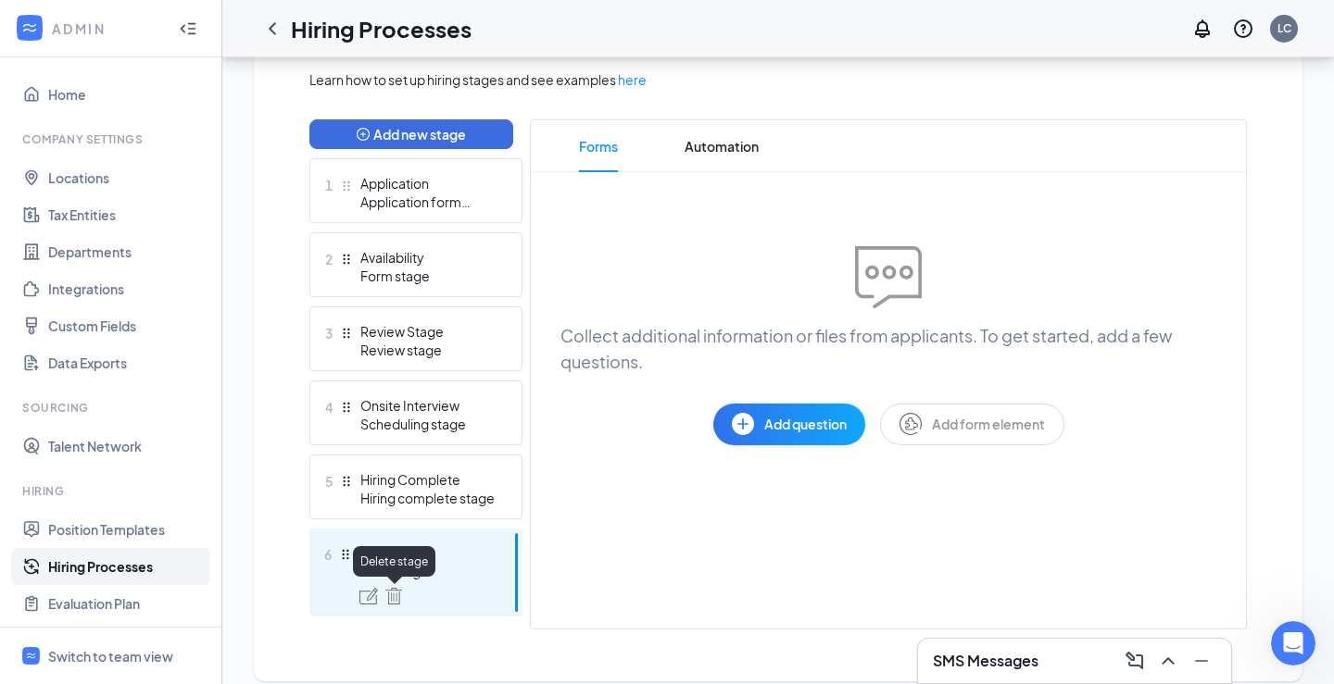
click at [394, 598] on img at bounding box center [393, 596] width 17 height 17
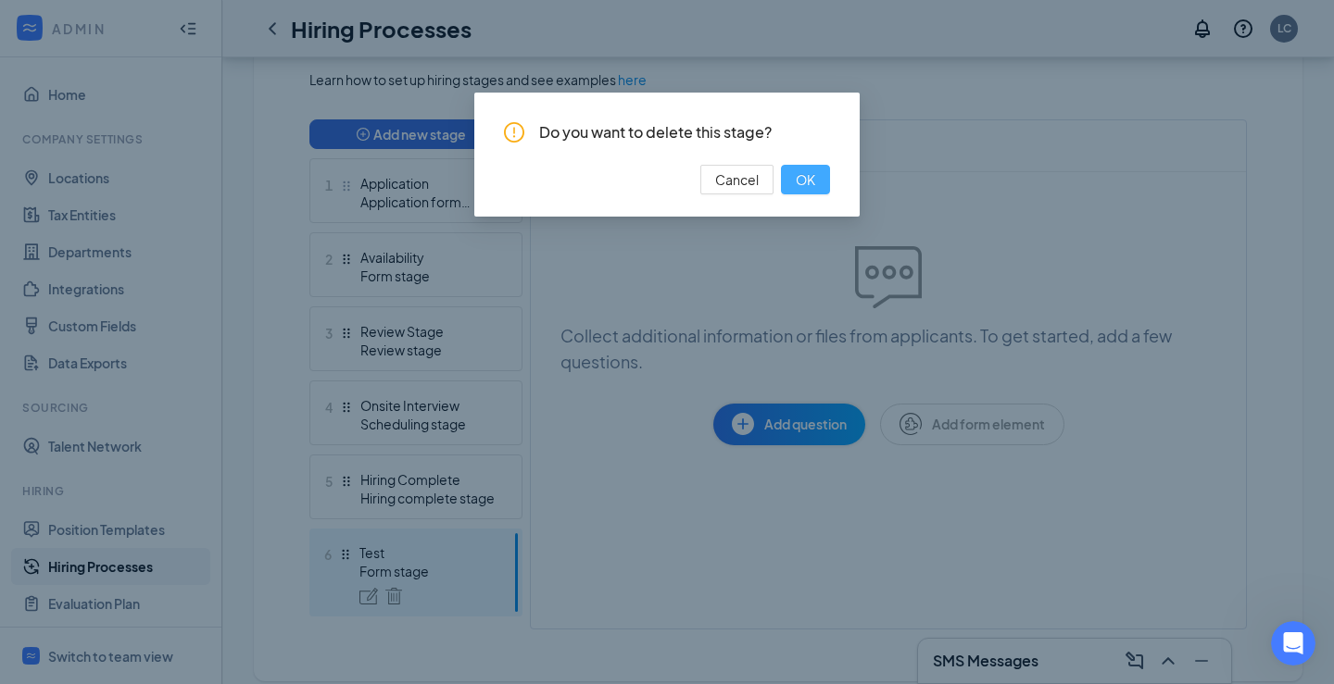
click at [796, 193] on button "OK" at bounding box center [805, 180] width 49 height 30
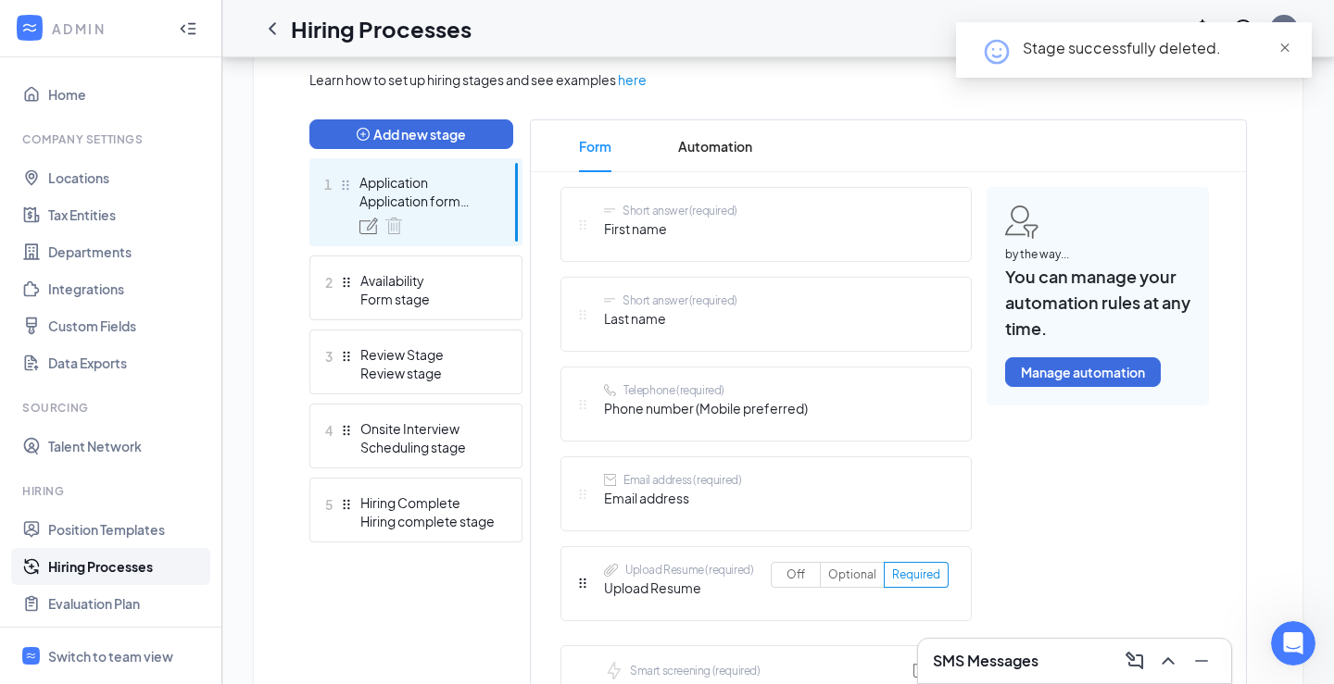
click at [1282, 47] on span "close" at bounding box center [1284, 48] width 13 height 13
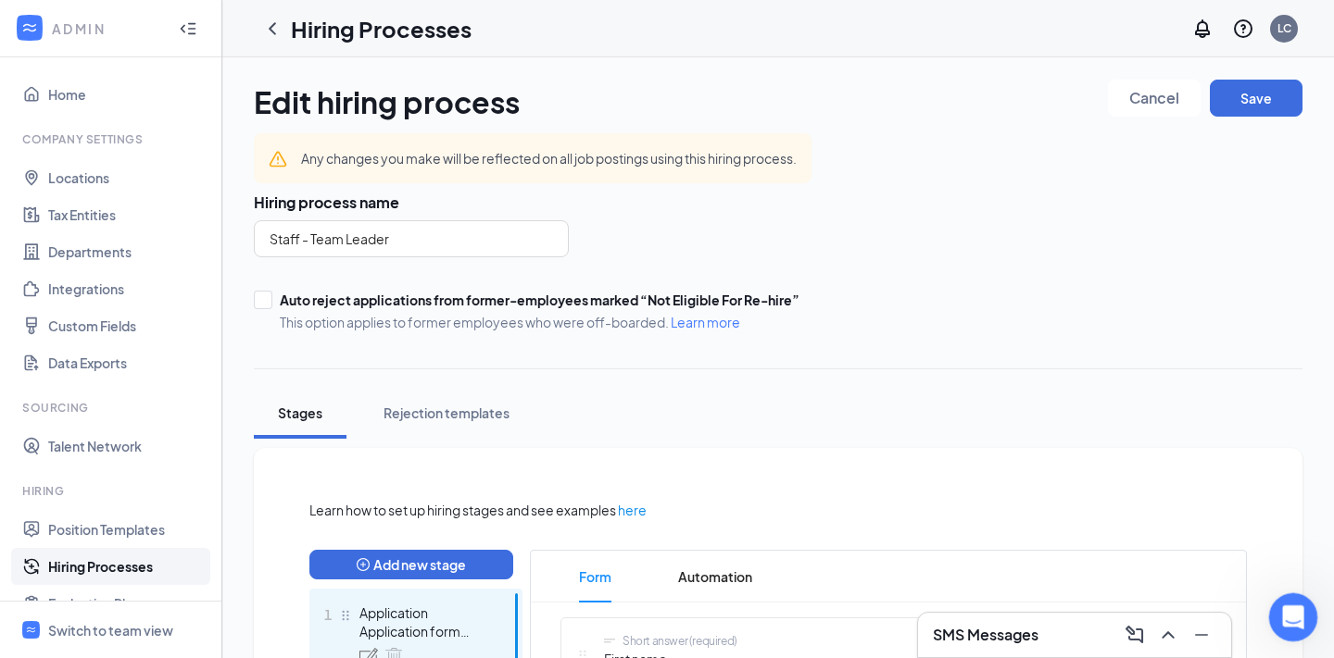
click at [1296, 610] on icon "Open Intercom Messenger" at bounding box center [1290, 615] width 31 height 31
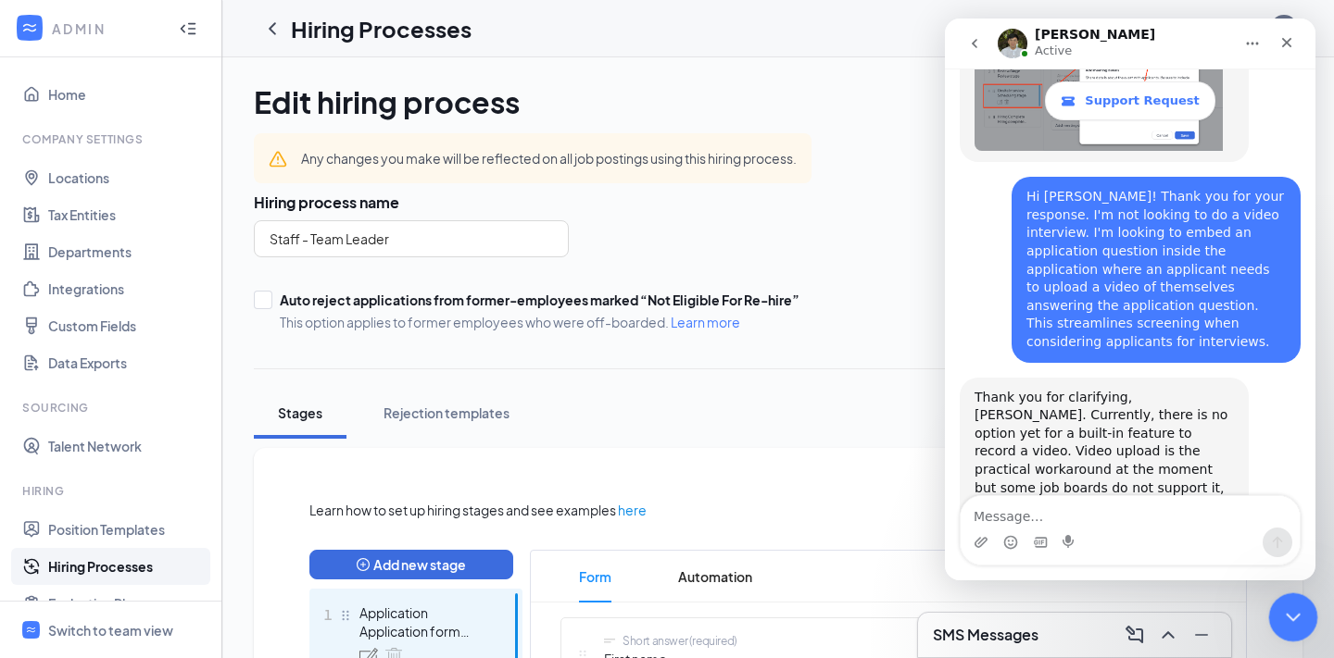
scroll to position [1246, 0]
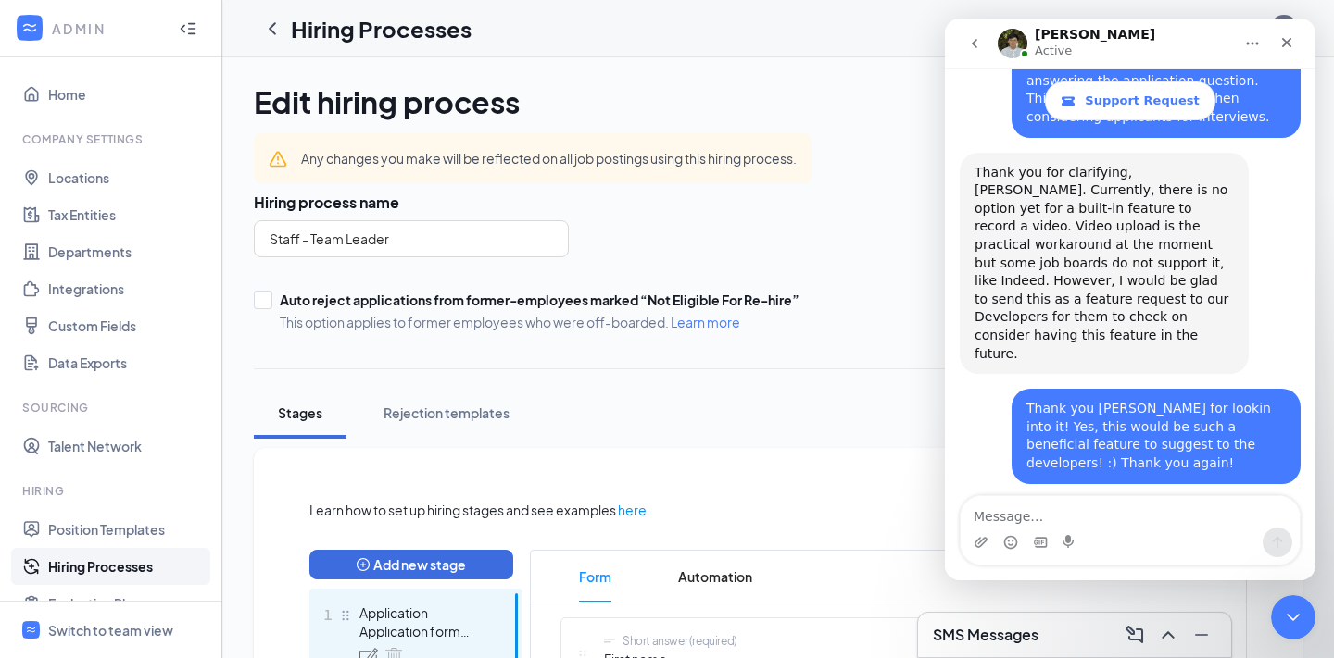
click at [1059, 525] on textarea "Message…" at bounding box center [1129, 511] width 339 height 31
type textarea "Nope! I'm all good!"
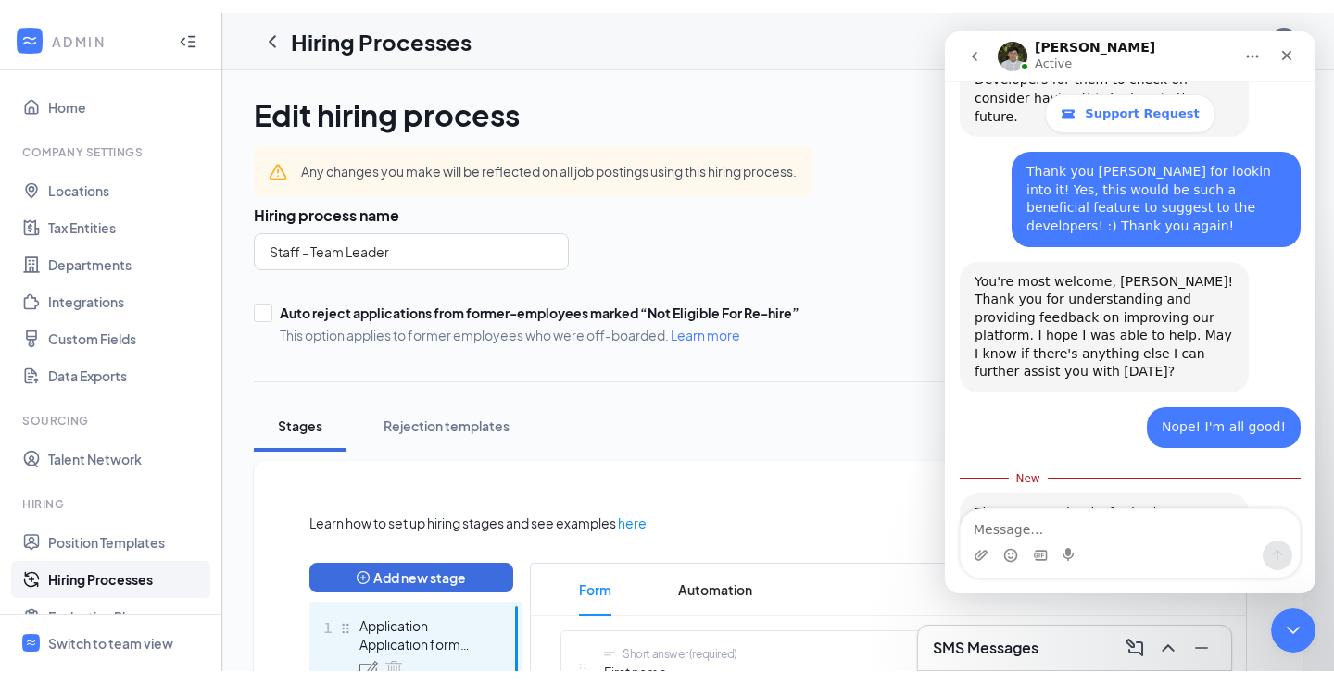
scroll to position [1572, 0]
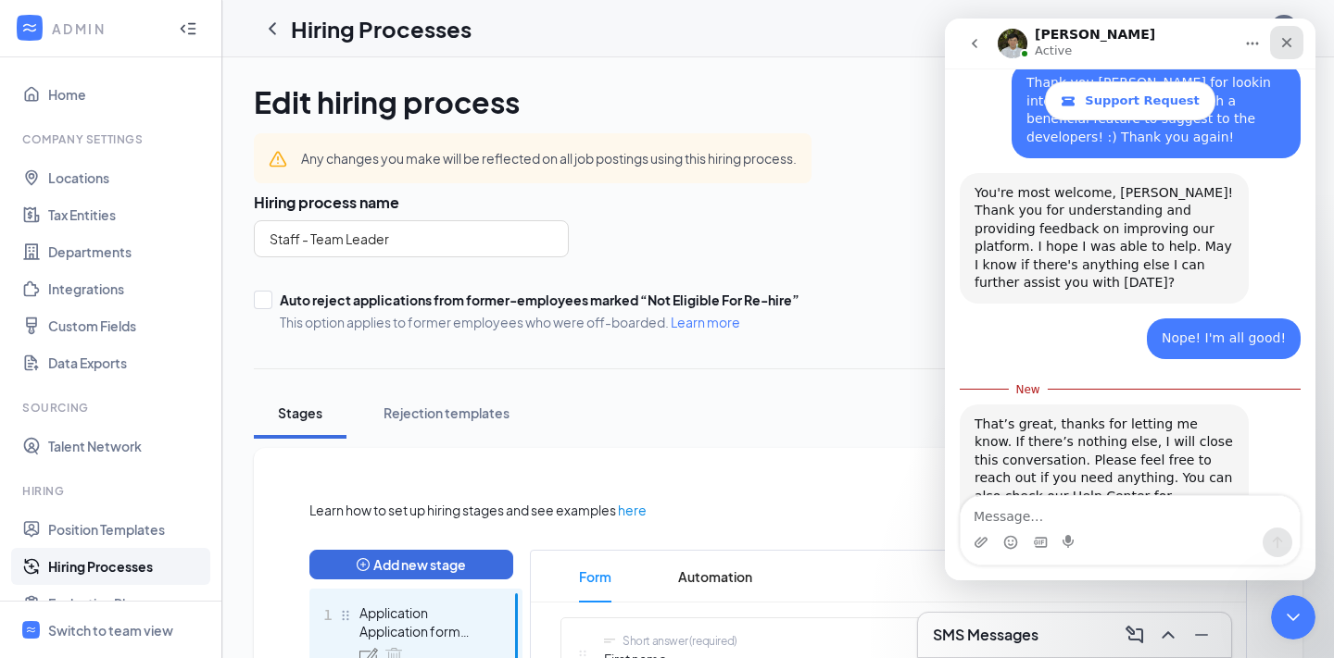
click at [1287, 47] on icon "Close" at bounding box center [1286, 42] width 15 height 15
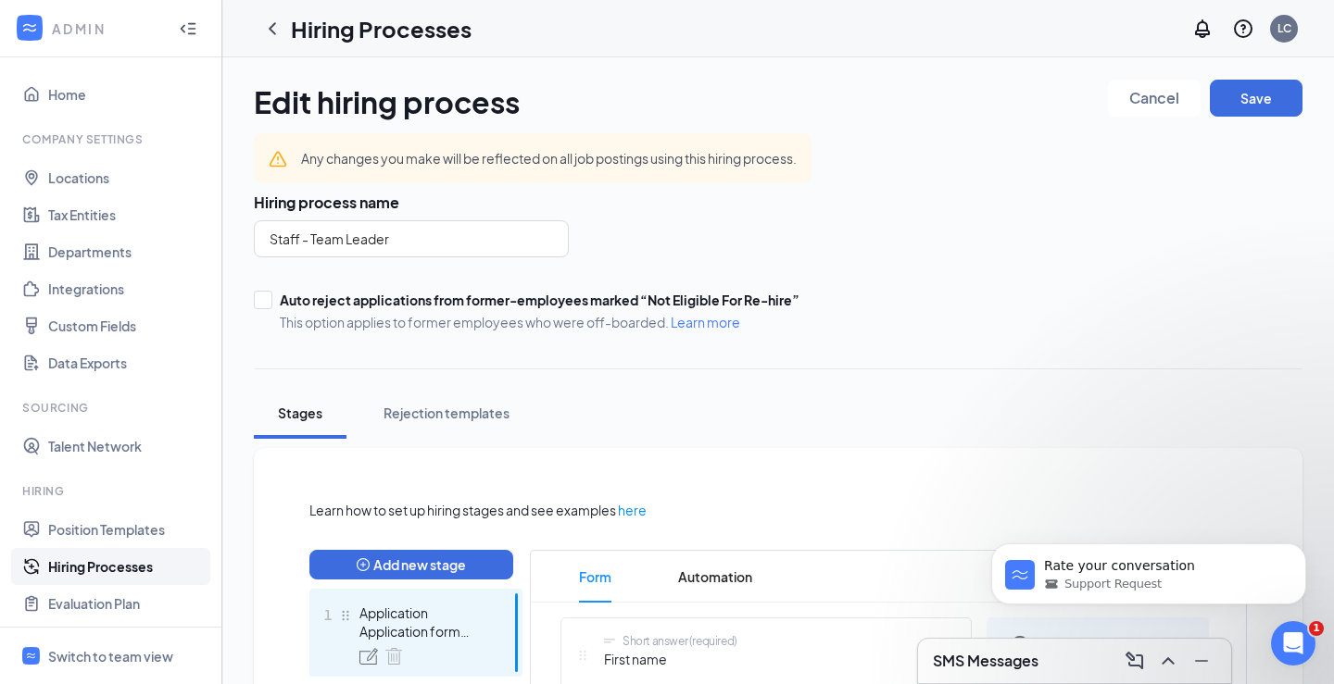
scroll to position [1538, 0]
click at [1152, 97] on span "Cancel" at bounding box center [1154, 98] width 50 height 13
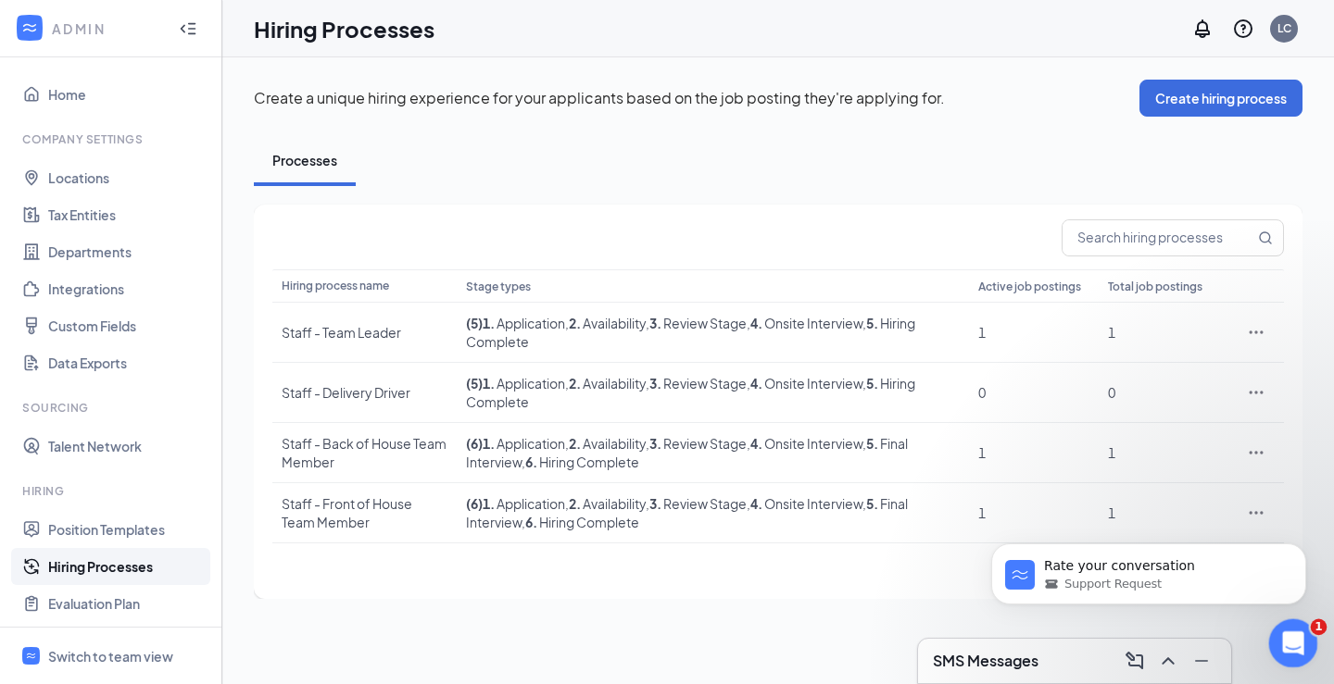
click at [1294, 654] on icon "Open Intercom Messenger" at bounding box center [1290, 641] width 31 height 31
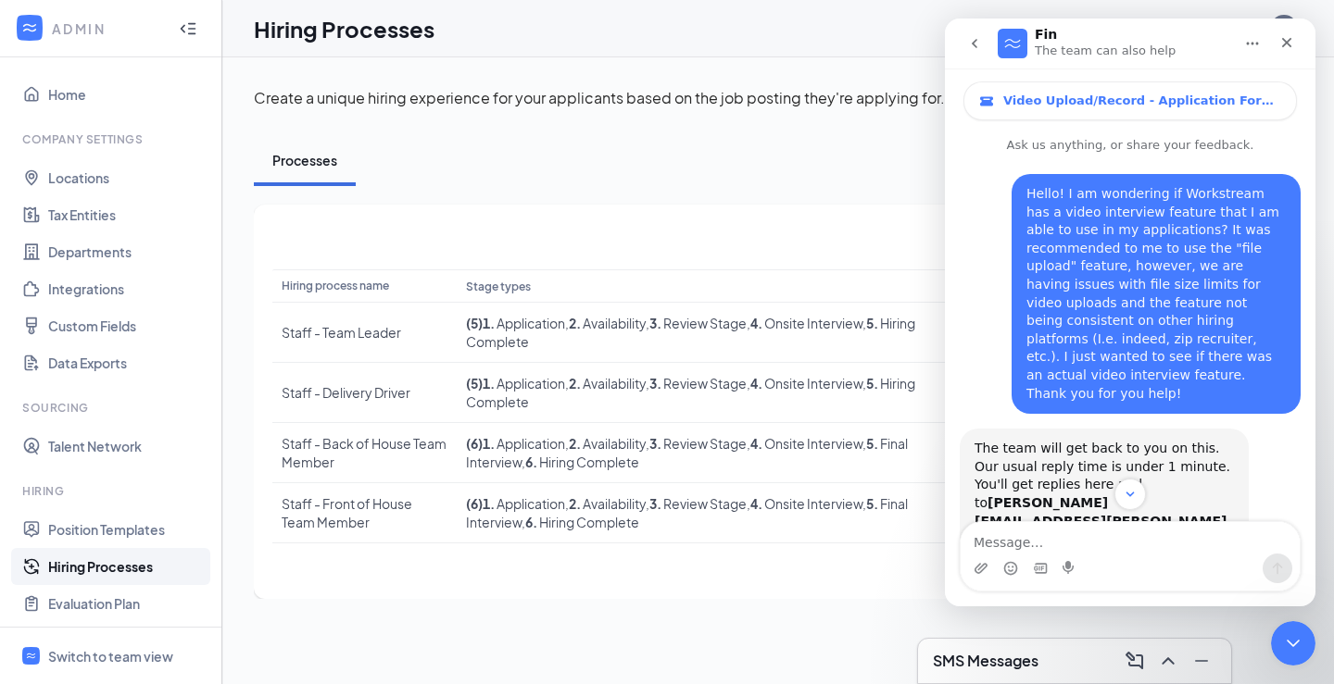
scroll to position [1670, 0]
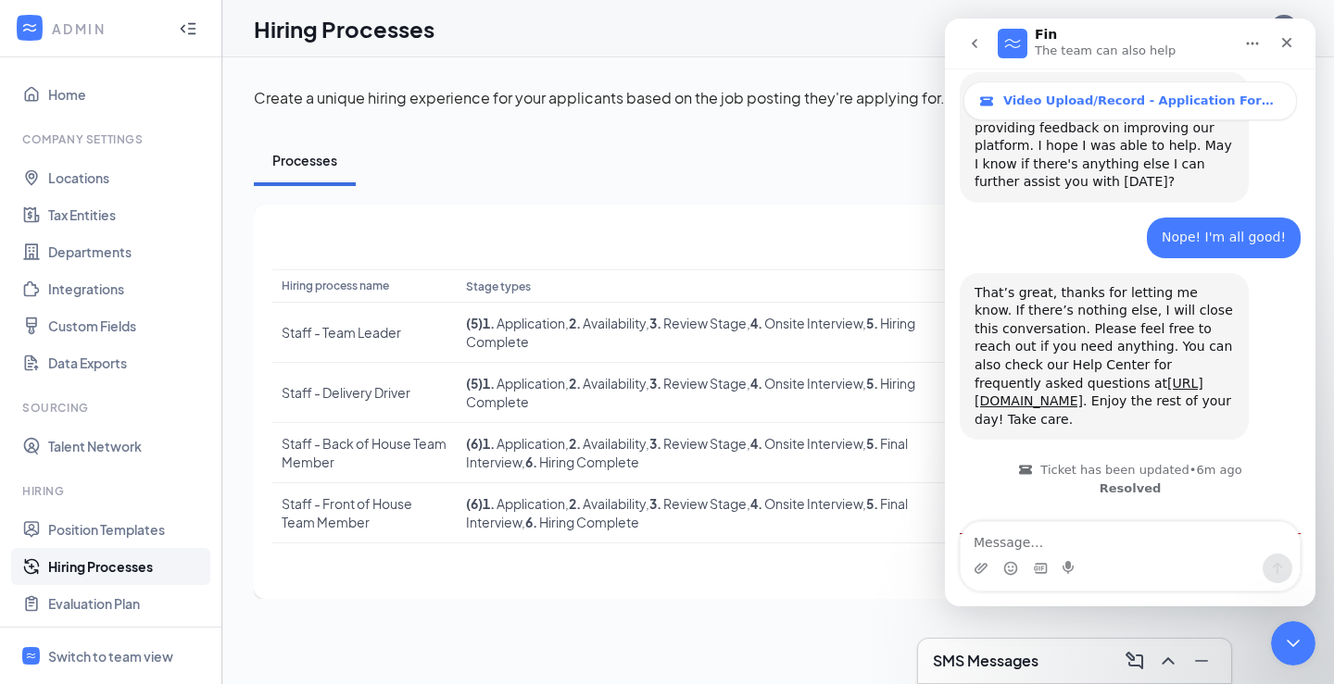
click at [1177, 600] on span "Amazing" at bounding box center [1175, 616] width 33 height 33
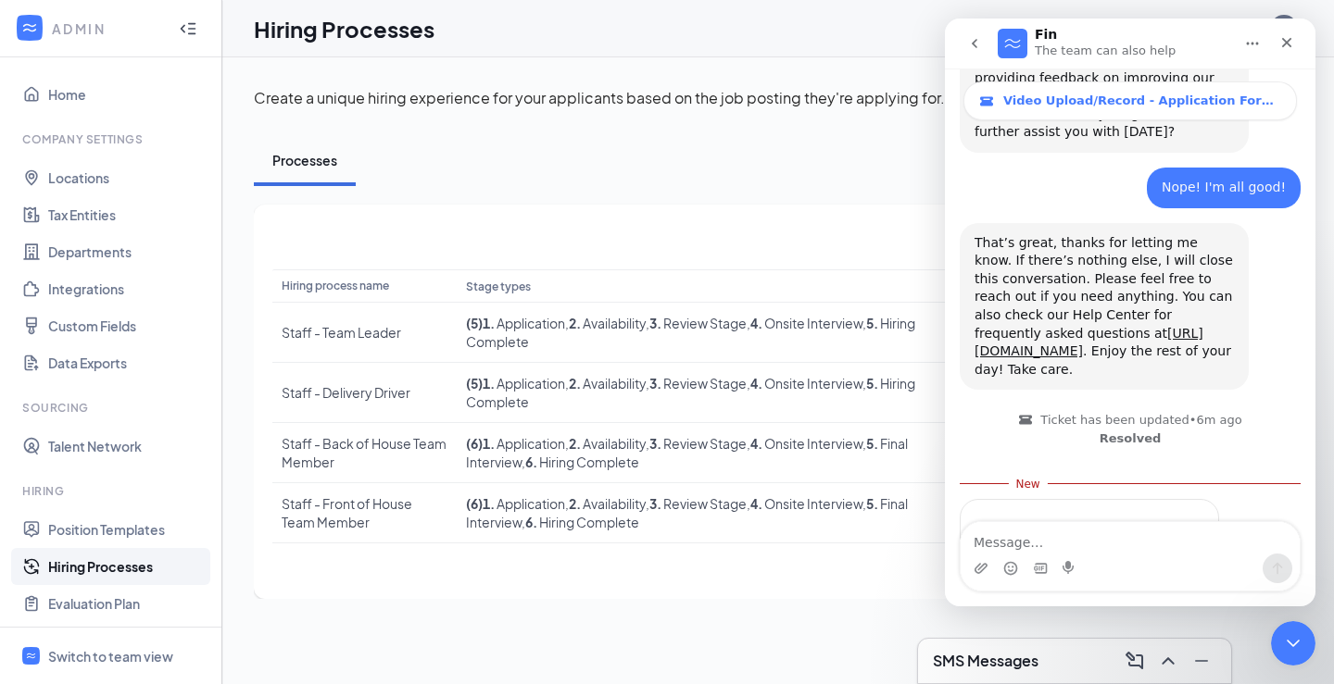
click at [1186, 615] on div "Submit" at bounding box center [1185, 633] width 37 height 37
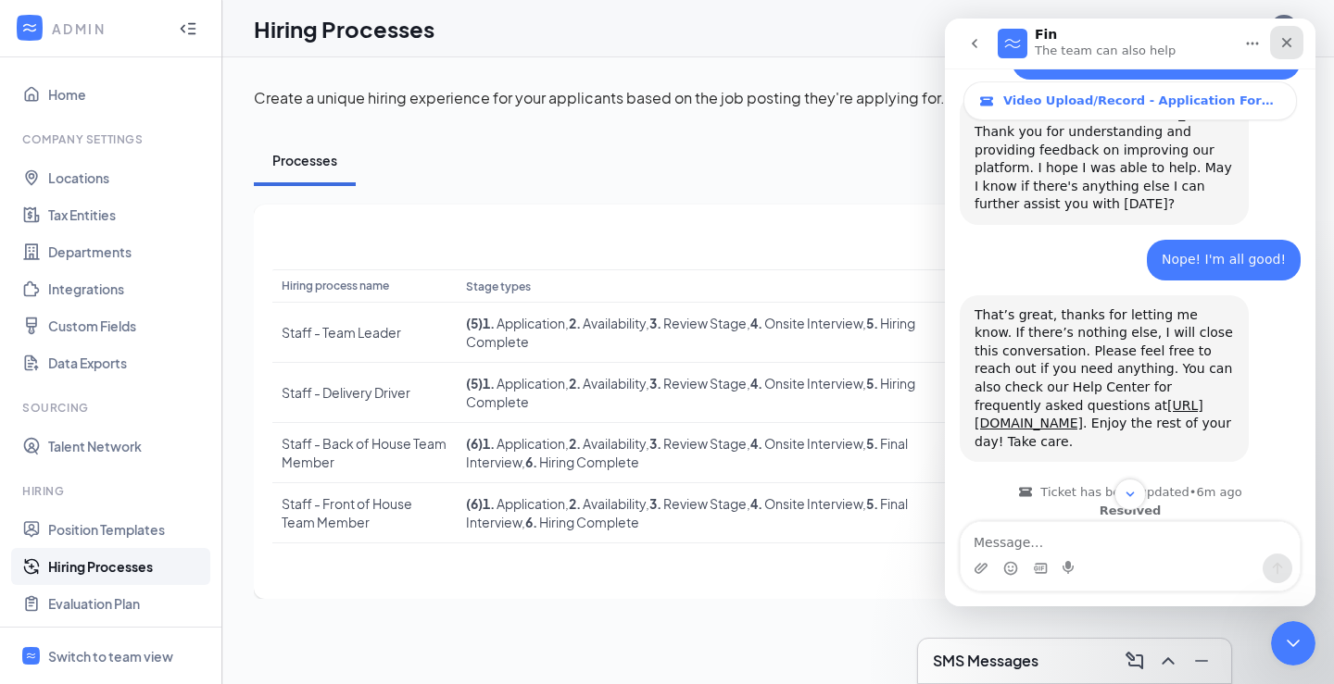
click at [1285, 42] on icon "Close" at bounding box center [1287, 43] width 10 height 10
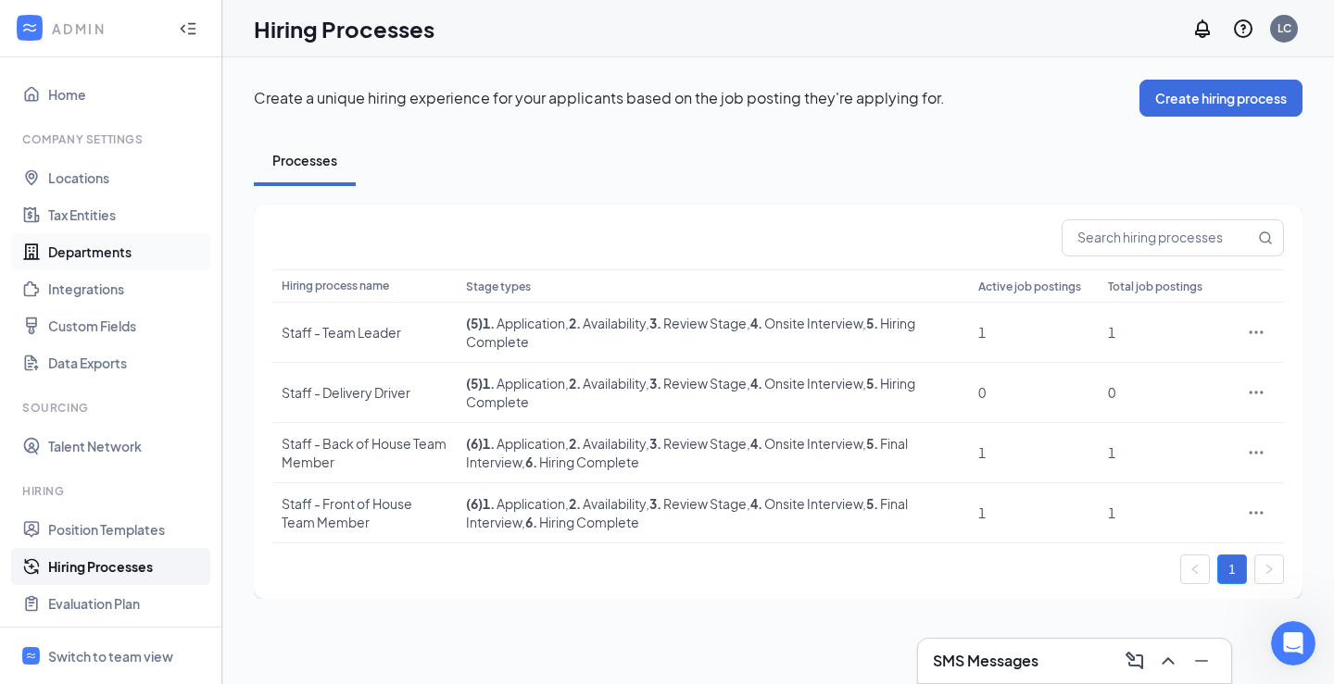
scroll to position [0, 0]
click at [56, 90] on link "Home" at bounding box center [127, 94] width 158 height 37
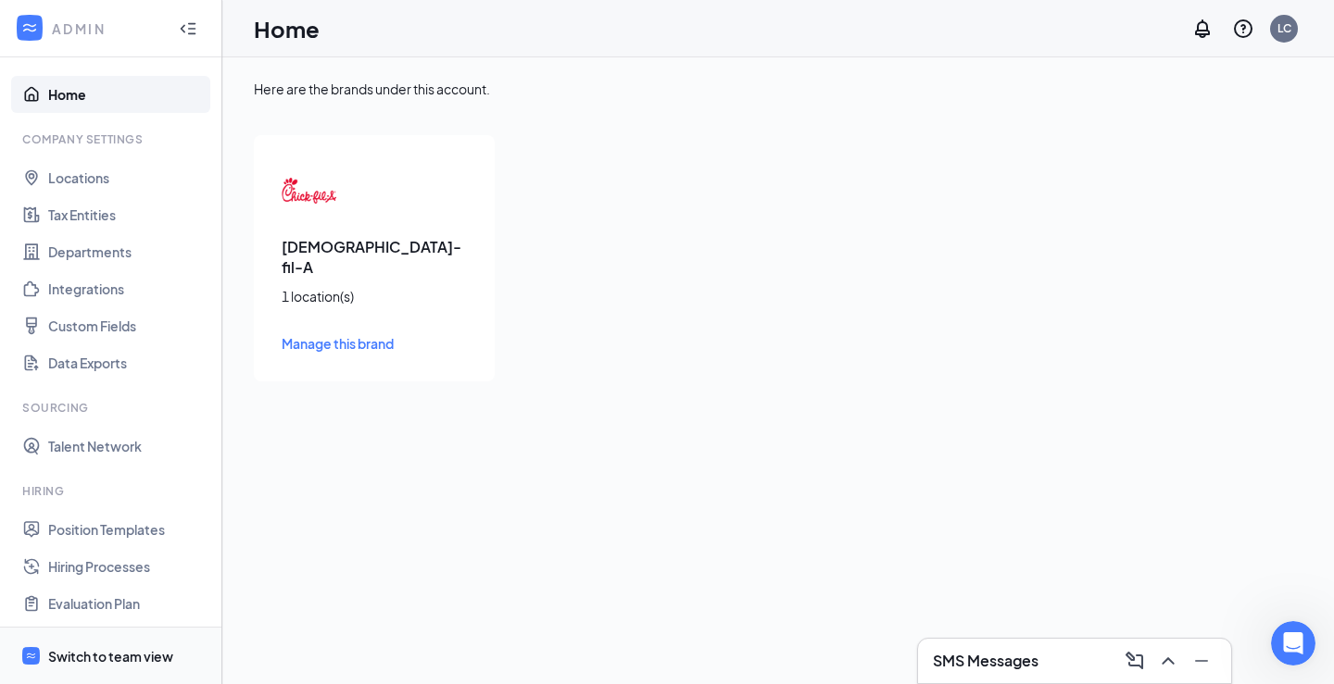
click at [98, 654] on div "Switch to team view" at bounding box center [110, 656] width 125 height 19
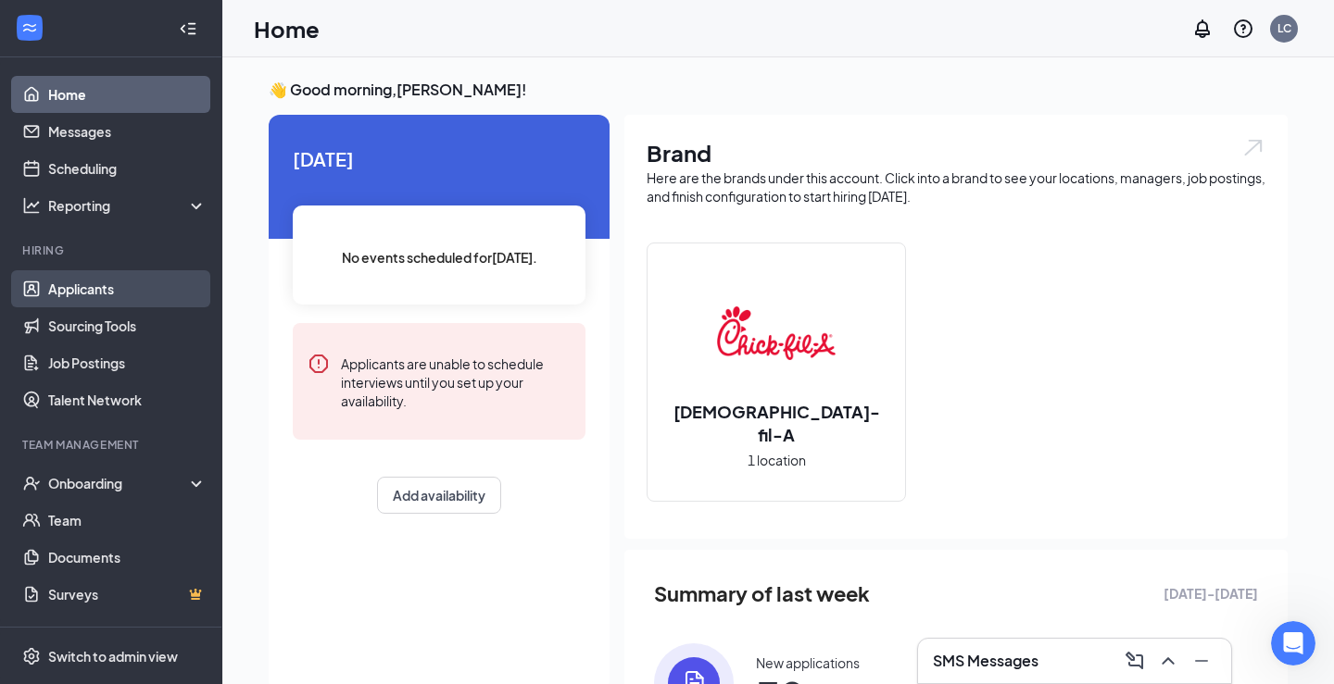
click at [121, 294] on link "Applicants" at bounding box center [127, 288] width 158 height 37
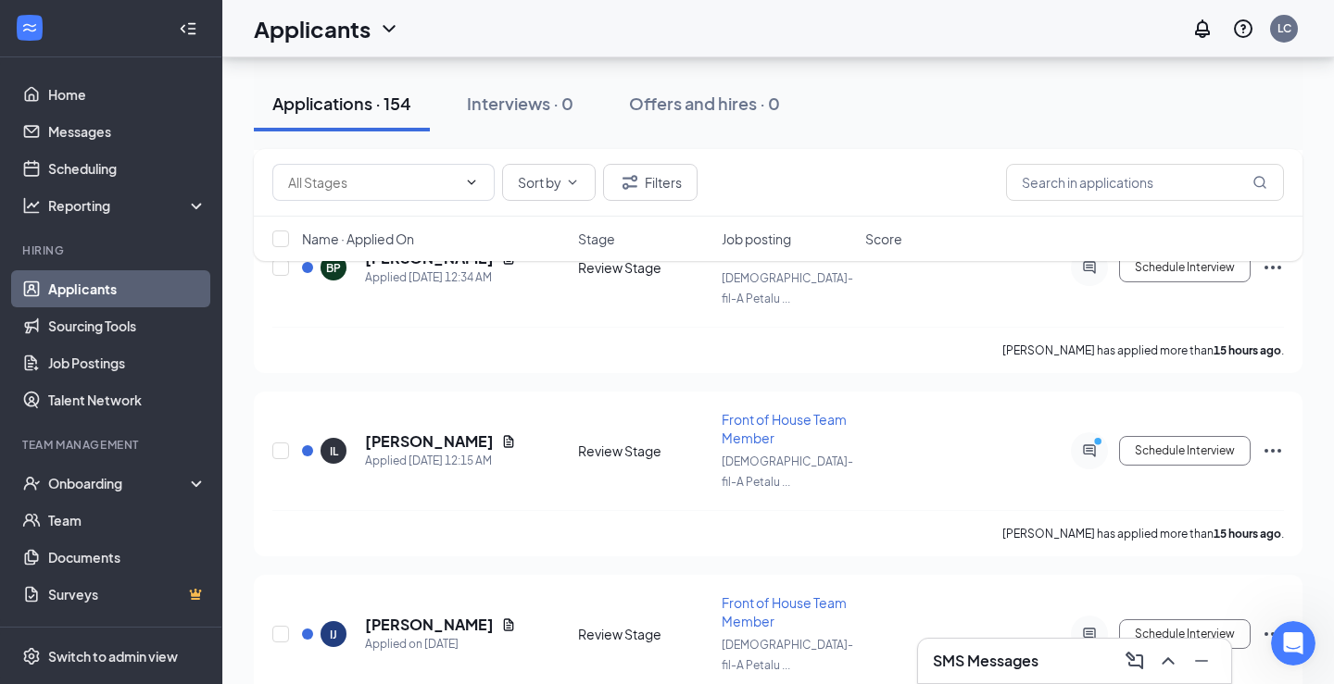
scroll to position [3921, 0]
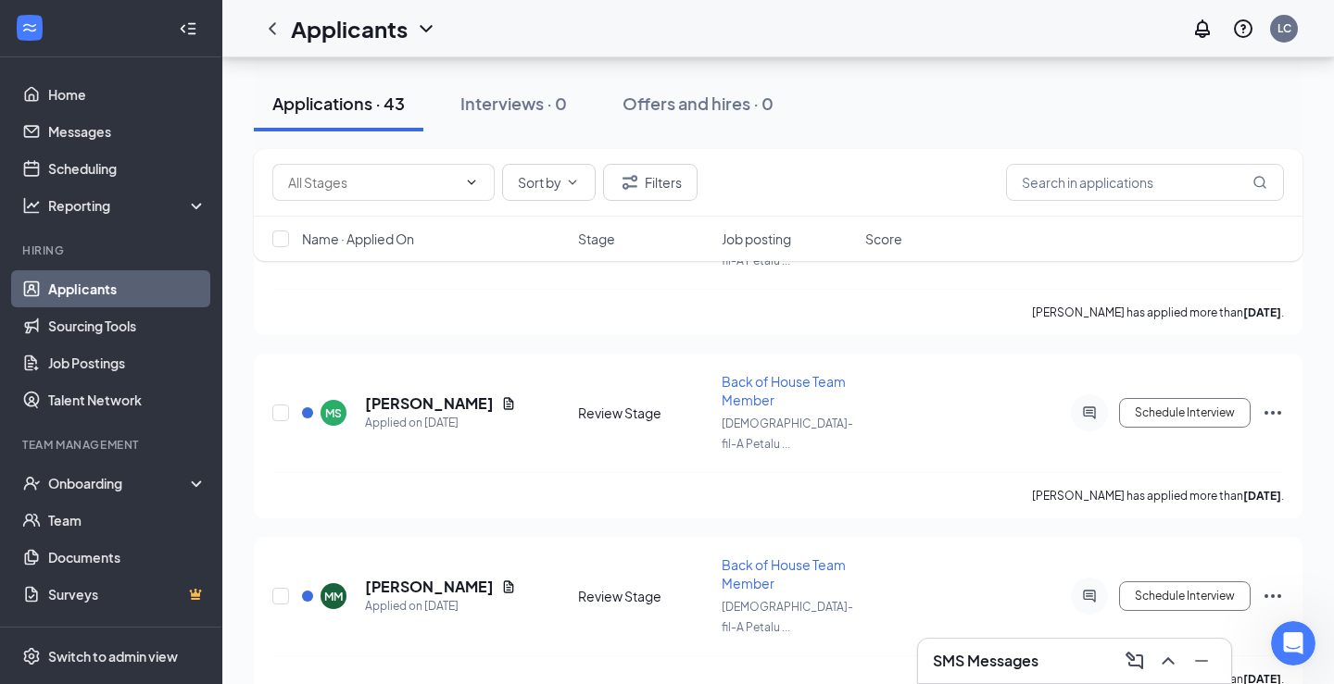
scroll to position [3074, 0]
